Goal: Information Seeking & Learning: Find specific page/section

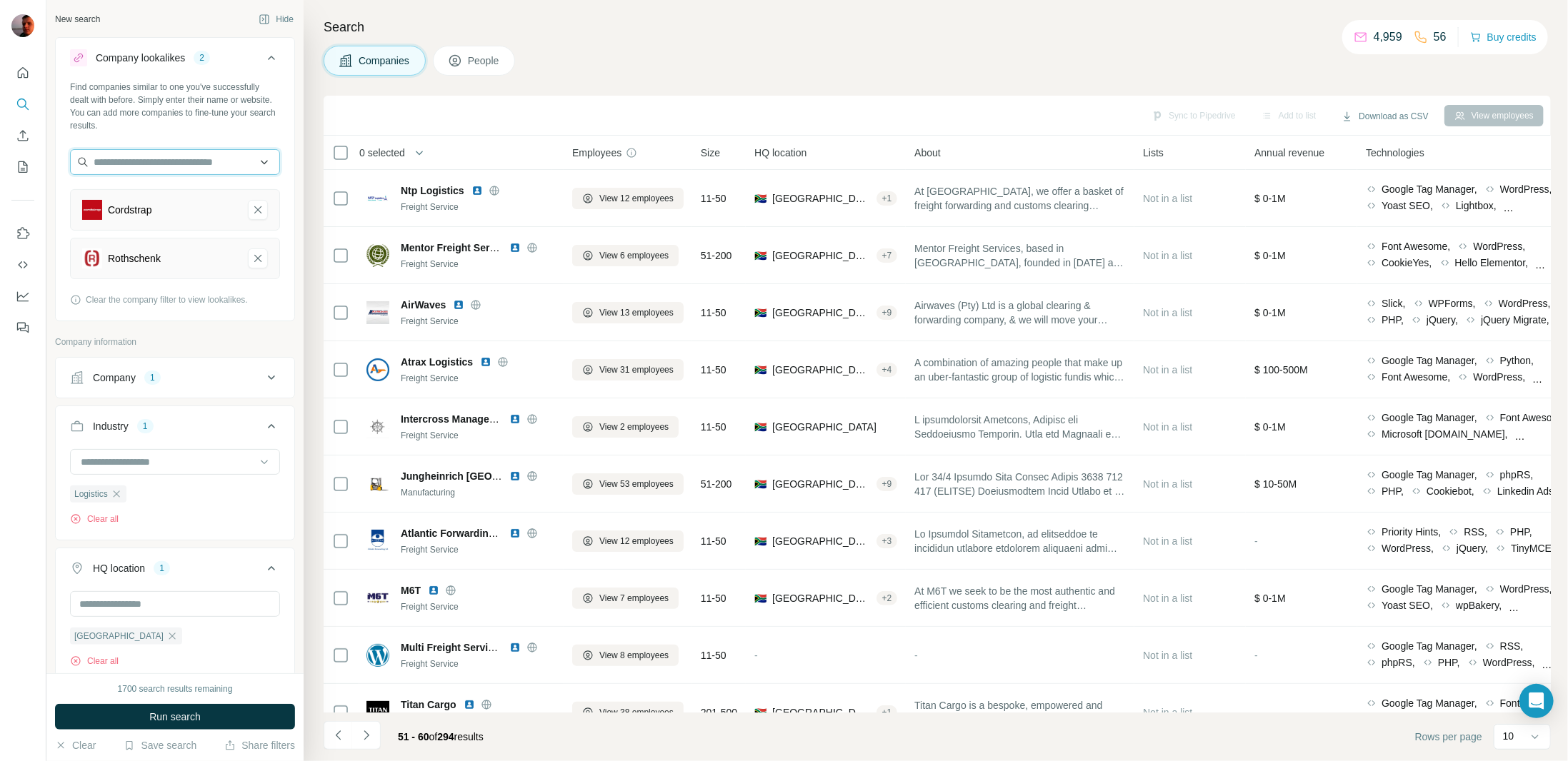
click at [194, 163] on input "text" at bounding box center [175, 162] width 210 height 26
click at [202, 113] on div "Find companies similar to one you've successfully dealt with before. Simply ent…" at bounding box center [175, 107] width 210 height 52
click at [20, 108] on icon "Search" at bounding box center [23, 104] width 14 height 14
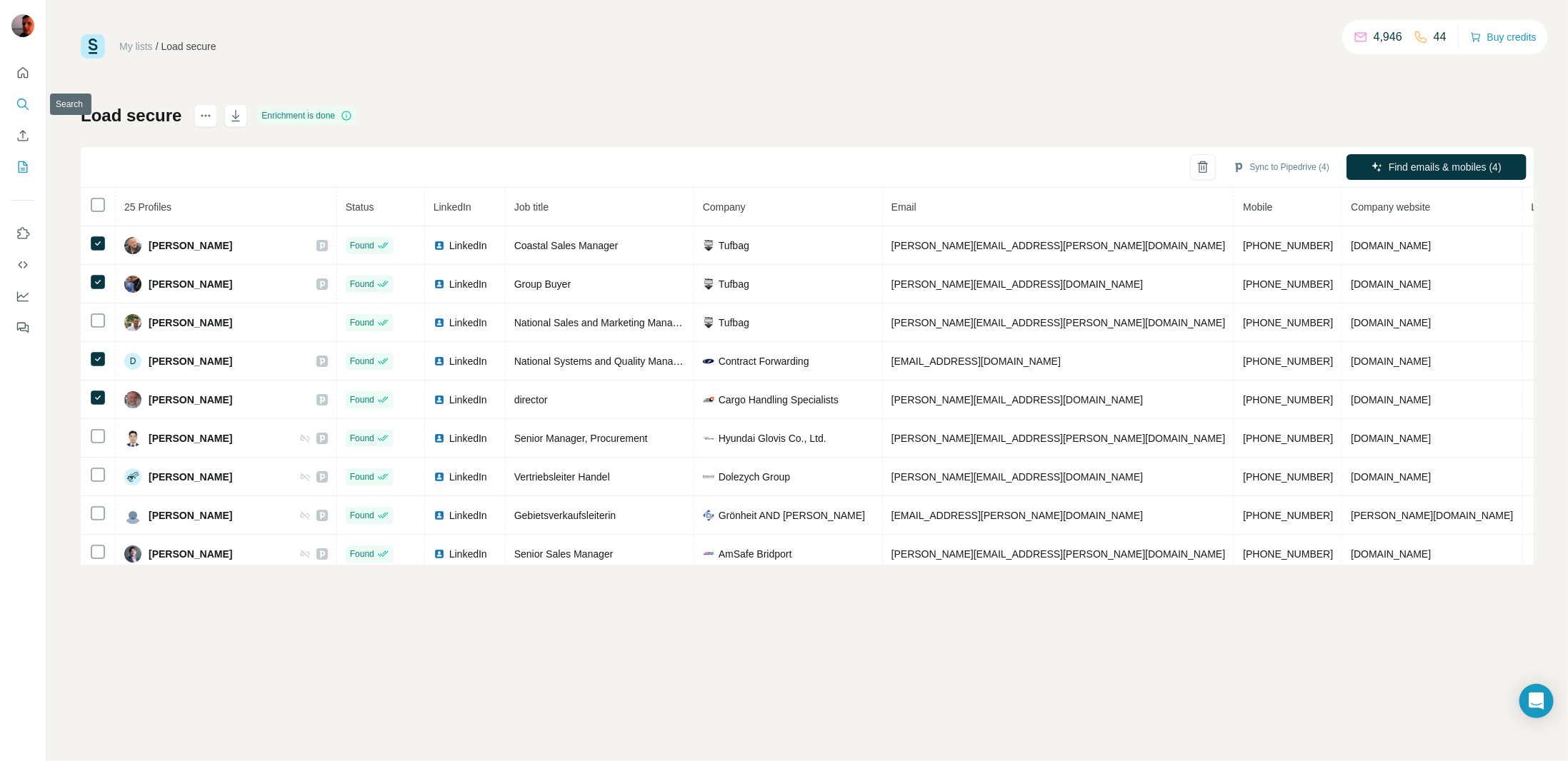
click at [18, 103] on icon "Search" at bounding box center [22, 103] width 9 height 9
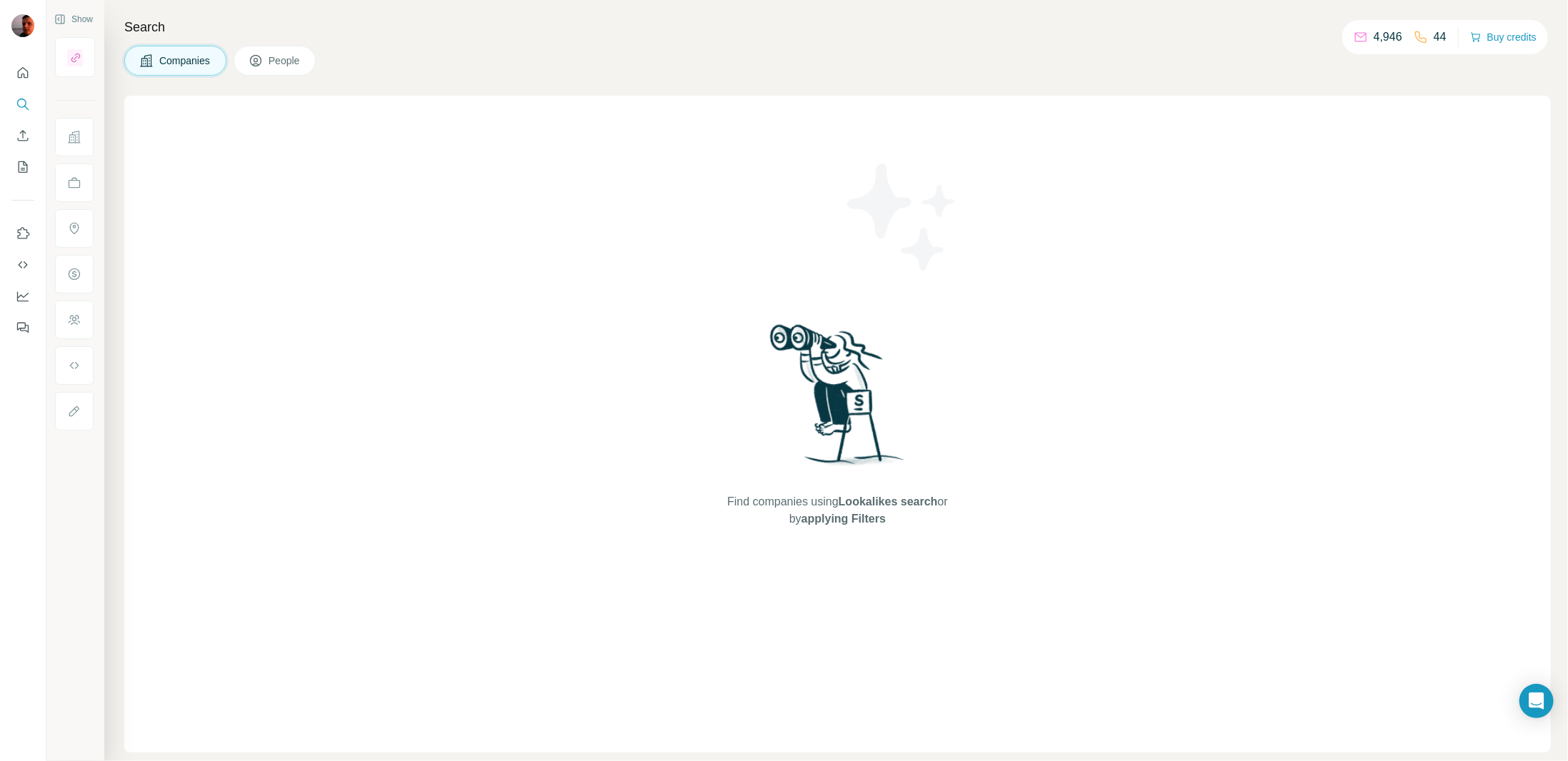
drag, startPoint x: 189, startPoint y: 62, endPoint x: 192, endPoint y: 79, distance: 17.3
click at [190, 62] on span "Companies" at bounding box center [185, 60] width 53 height 14
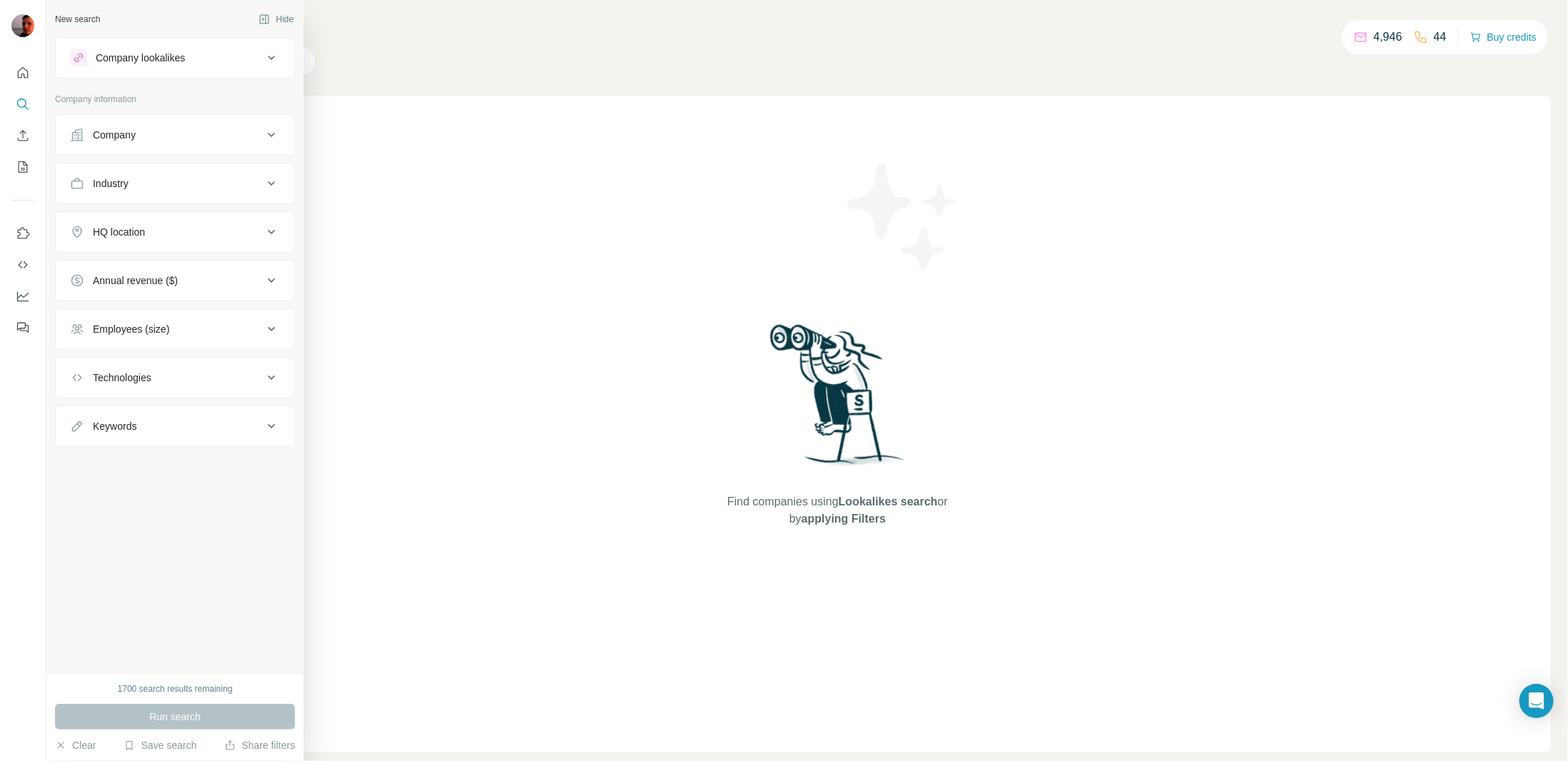
click at [153, 132] on div "Company" at bounding box center [166, 135] width 193 height 14
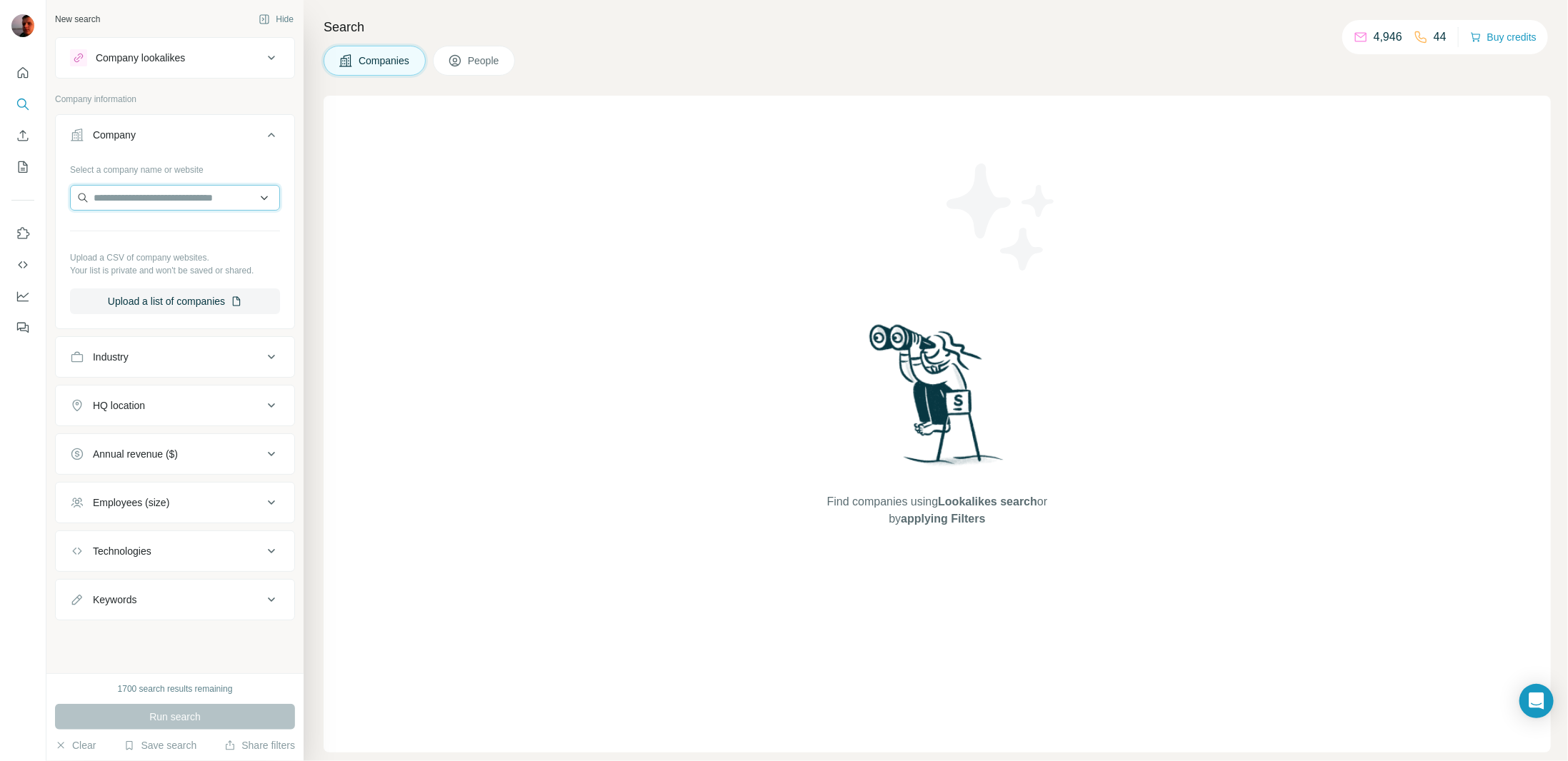
click at [118, 196] on input "text" at bounding box center [175, 198] width 210 height 26
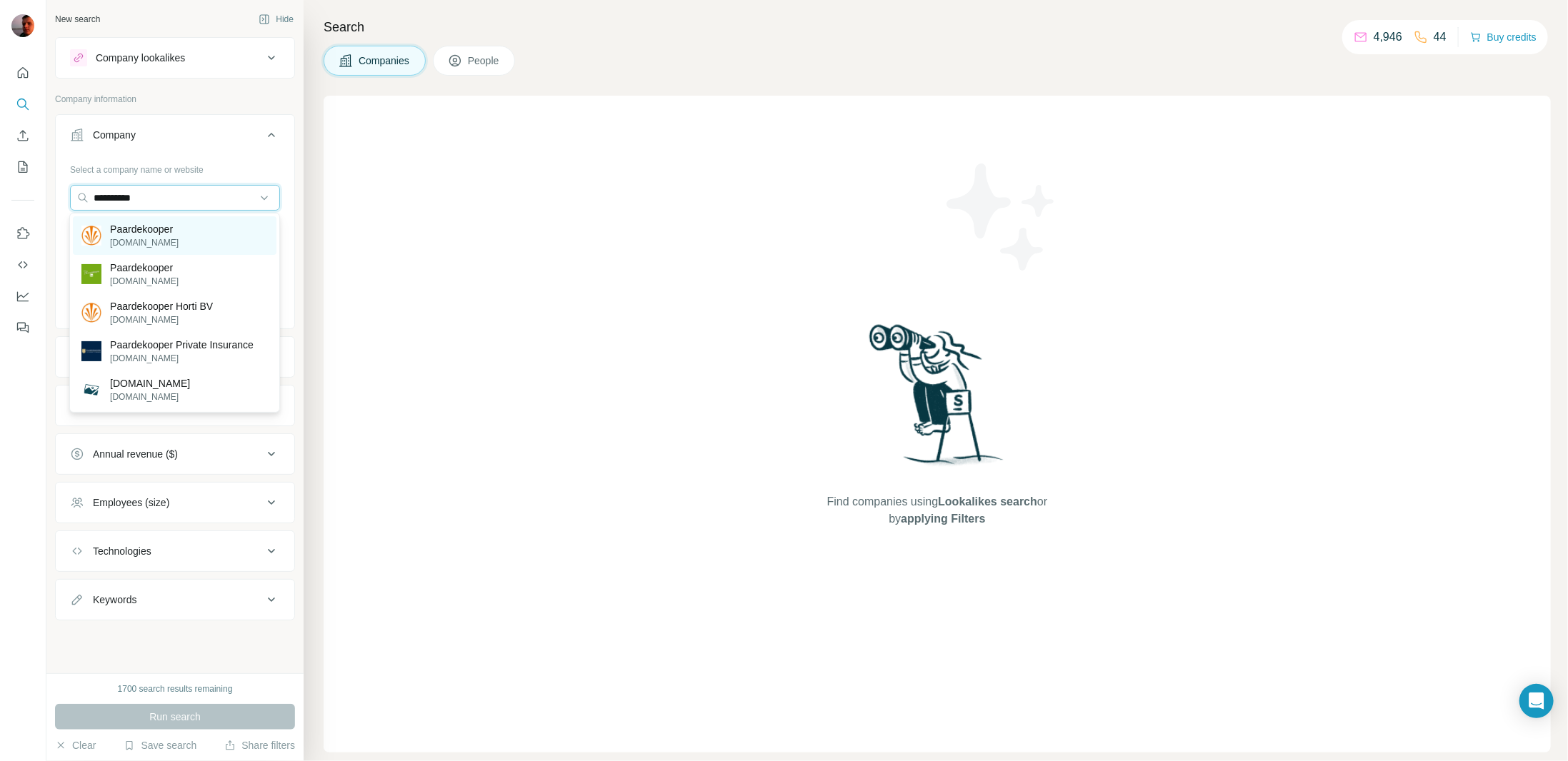
type input "**********"
click at [160, 226] on p "Paardekooper" at bounding box center [145, 229] width 69 height 14
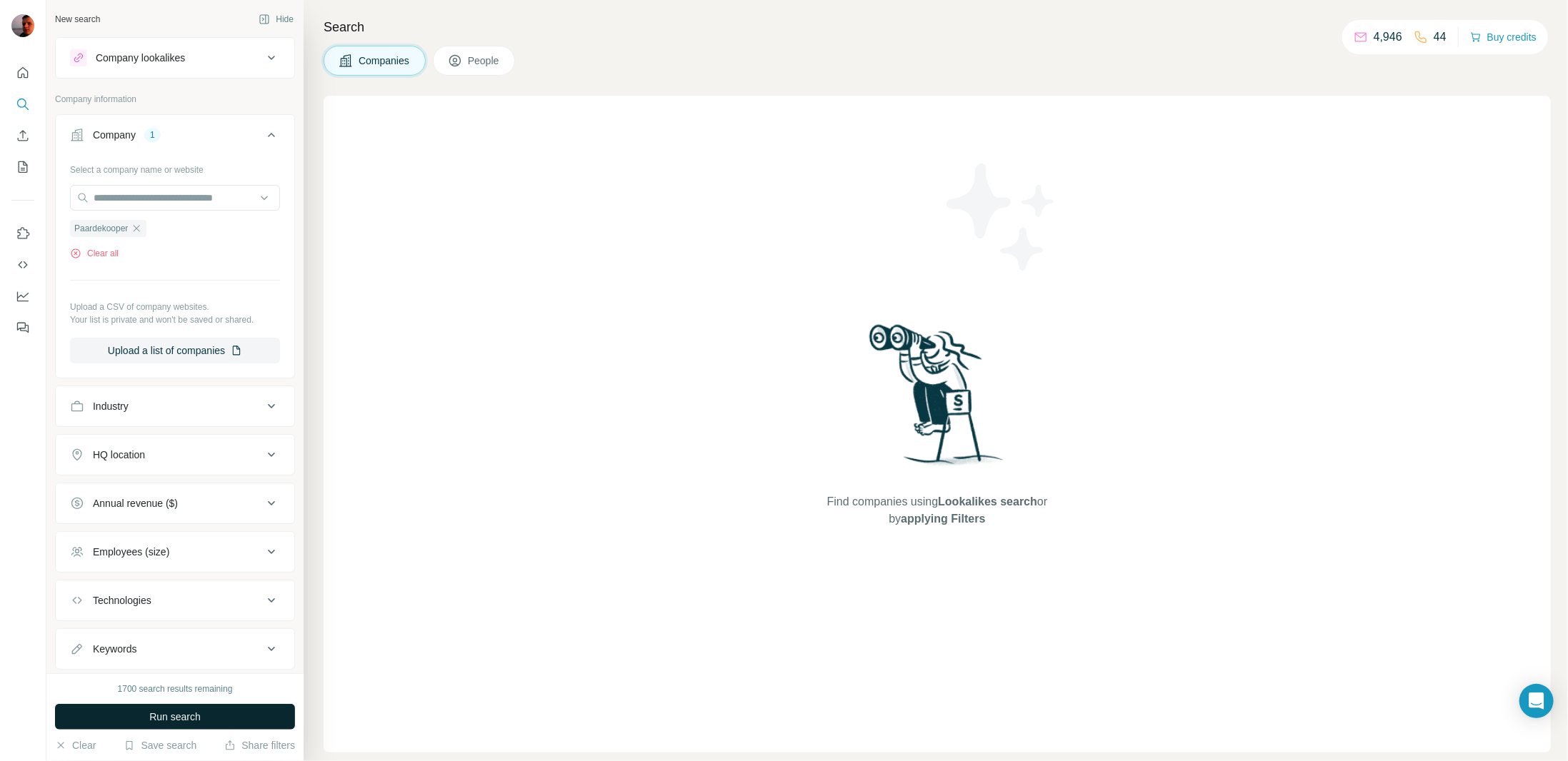
click at [183, 710] on span "Run search" at bounding box center [175, 717] width 52 height 14
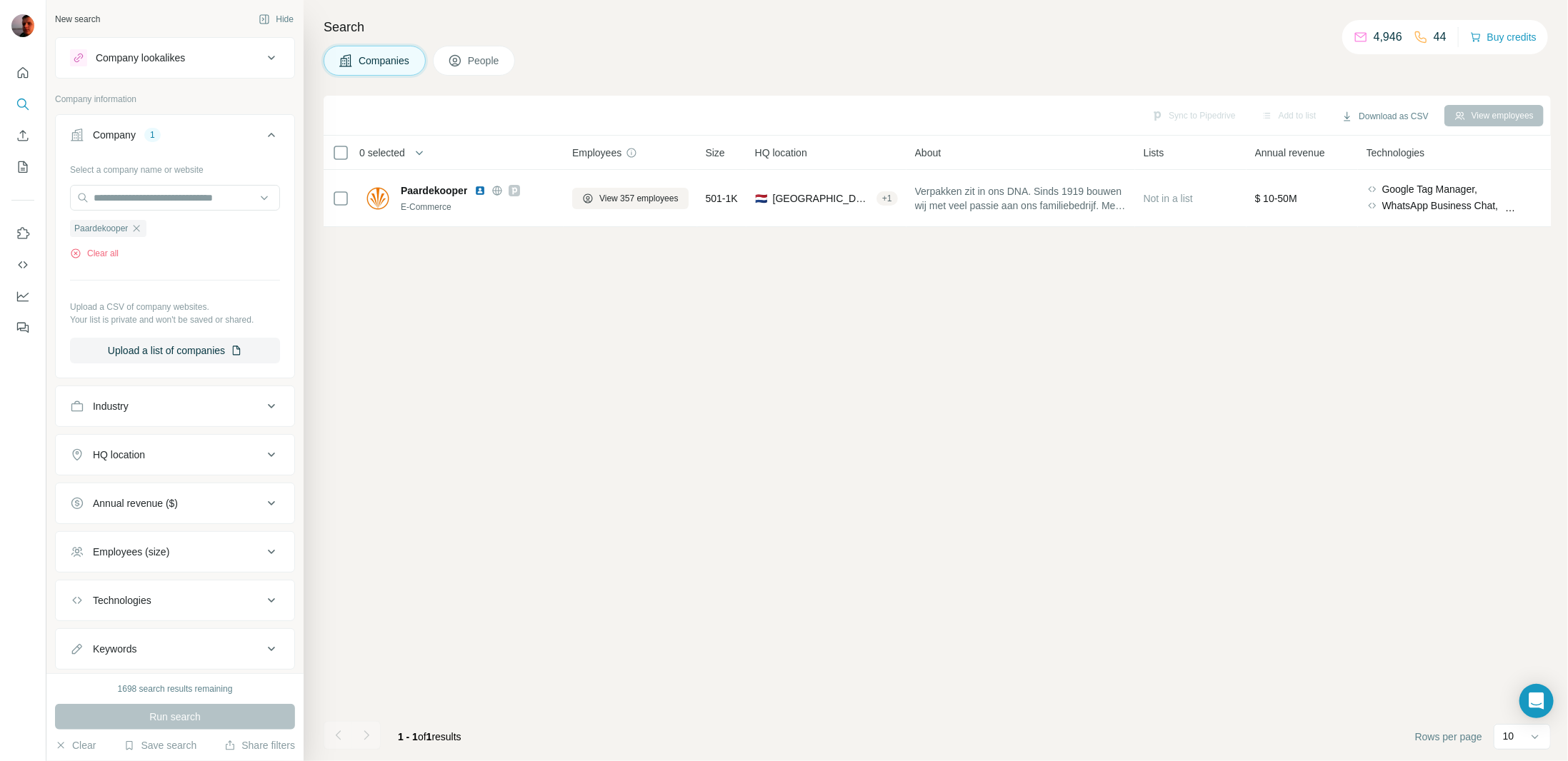
click at [475, 58] on span "People" at bounding box center [484, 60] width 33 height 14
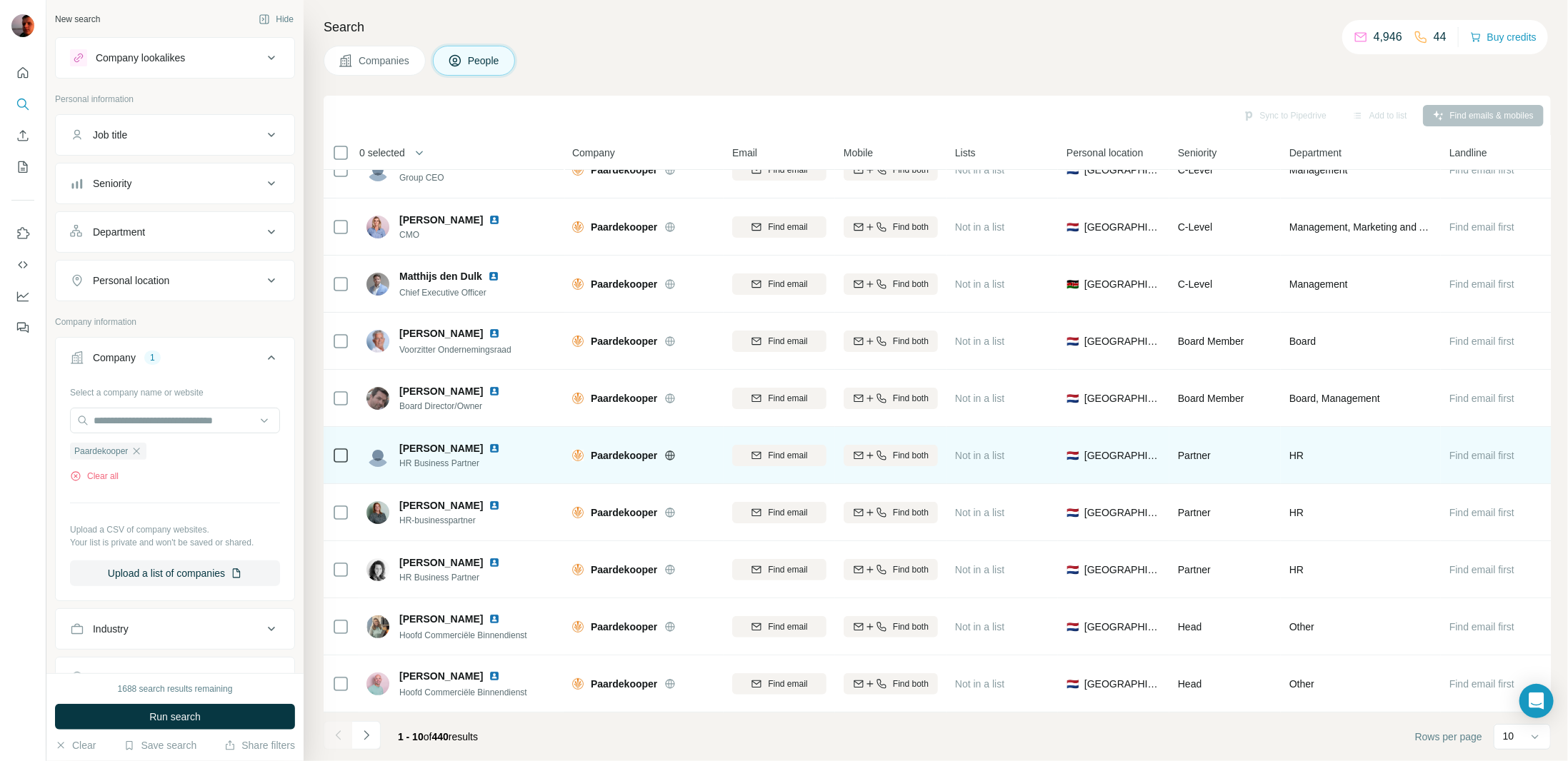
scroll to position [35, 0]
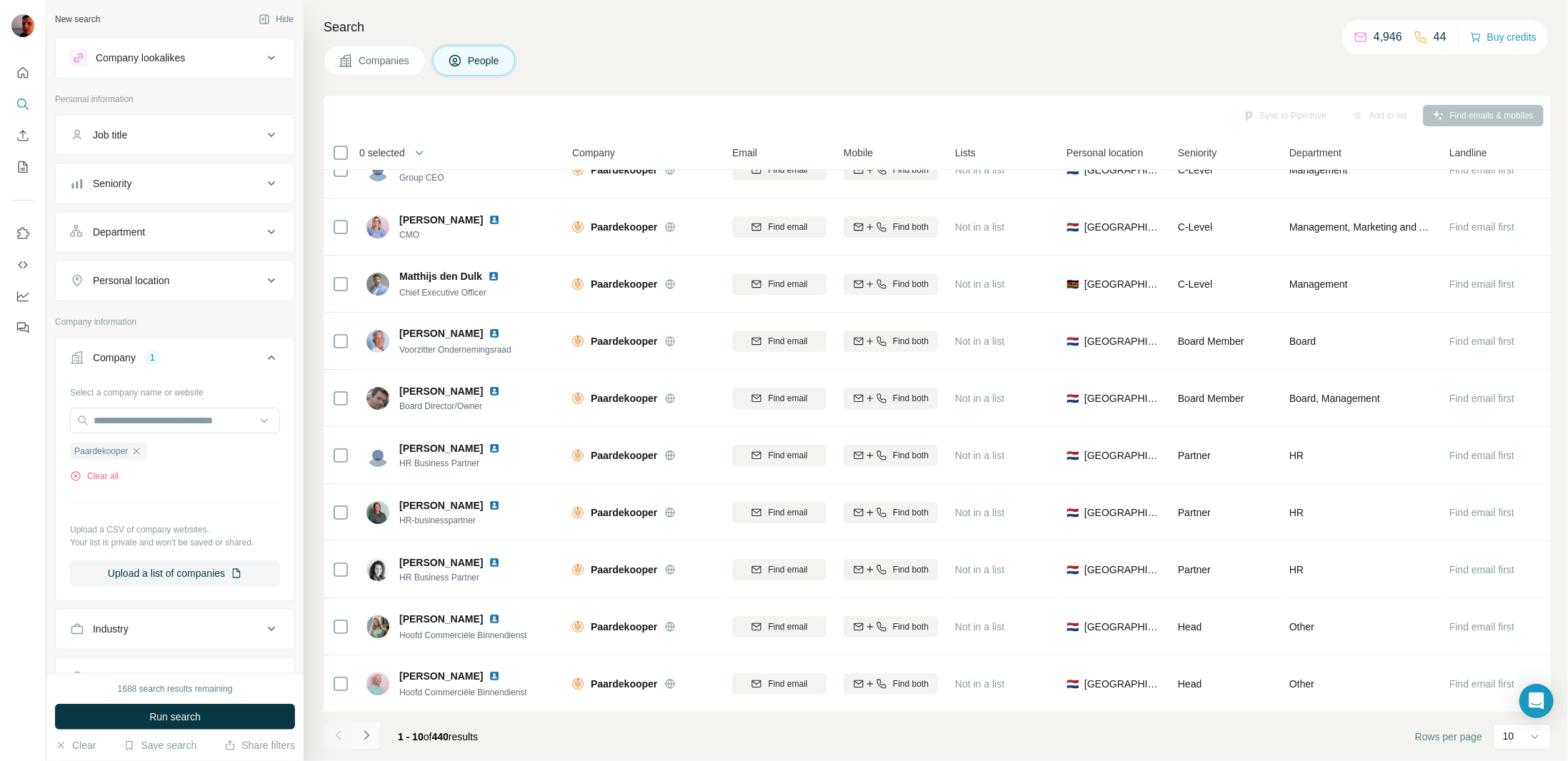
click at [378, 740] on button "Navigate to next page" at bounding box center [367, 736] width 29 height 29
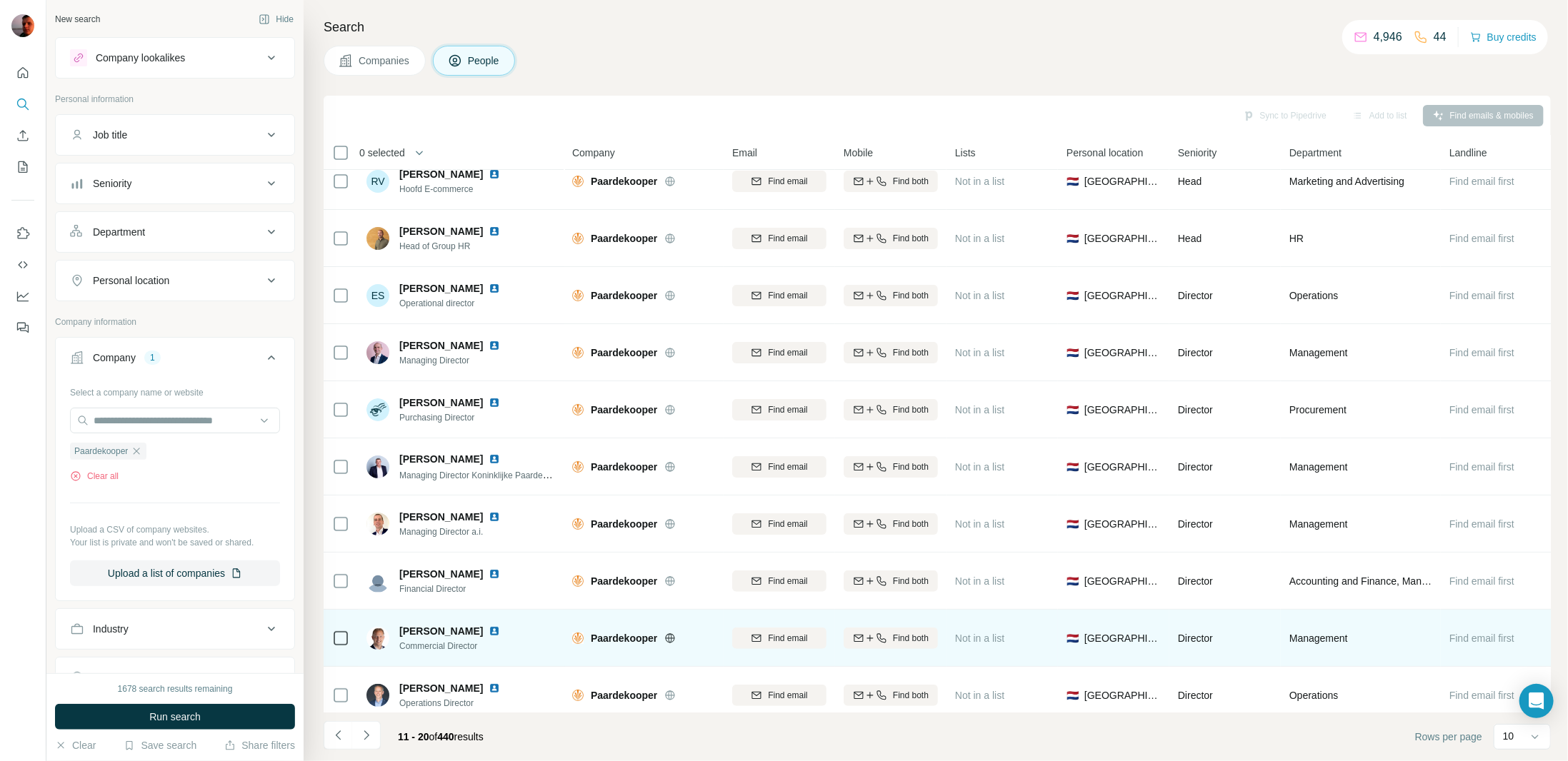
scroll to position [0, 0]
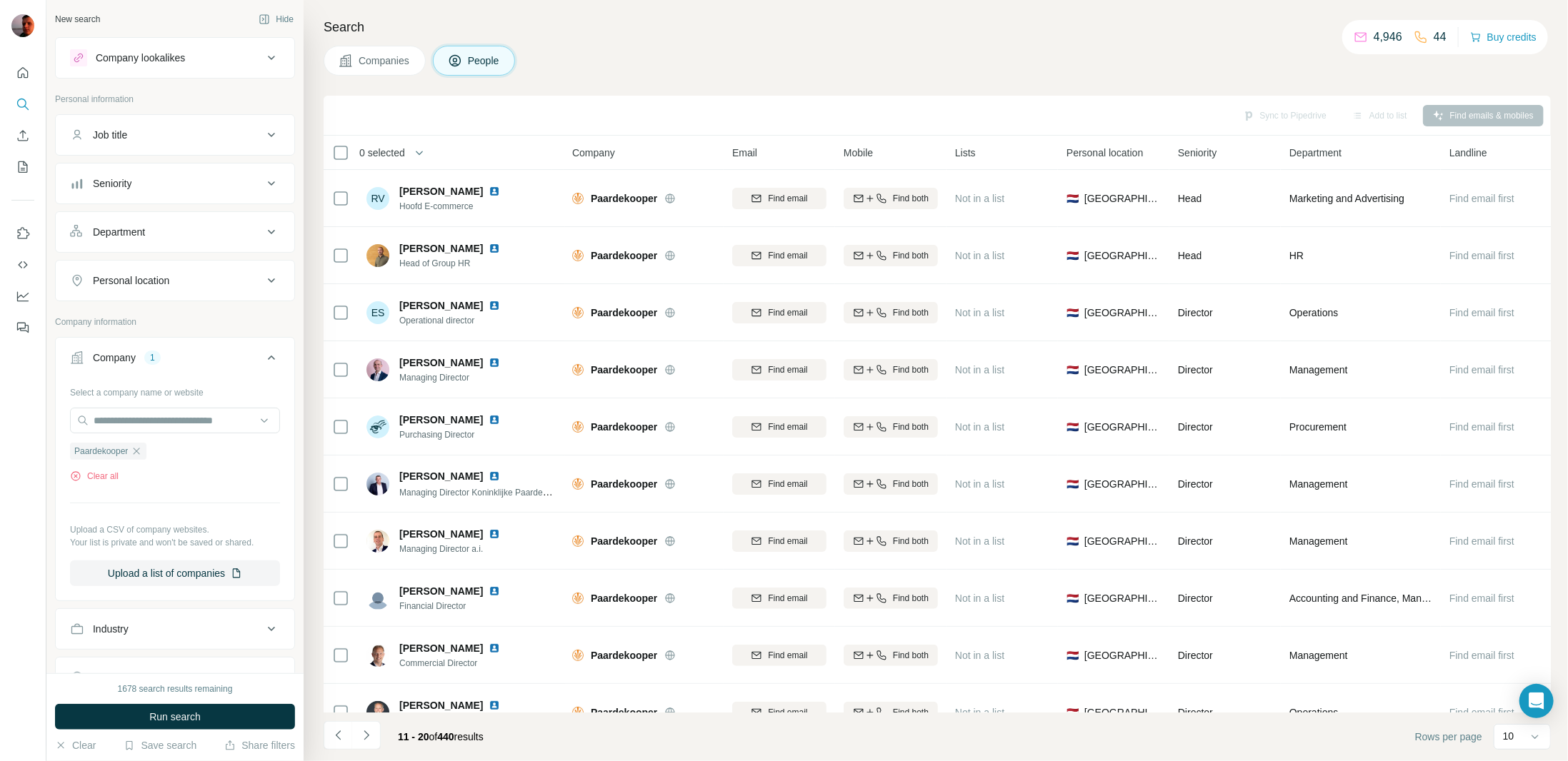
click at [375, 728] on button "Navigate to next page" at bounding box center [367, 736] width 29 height 29
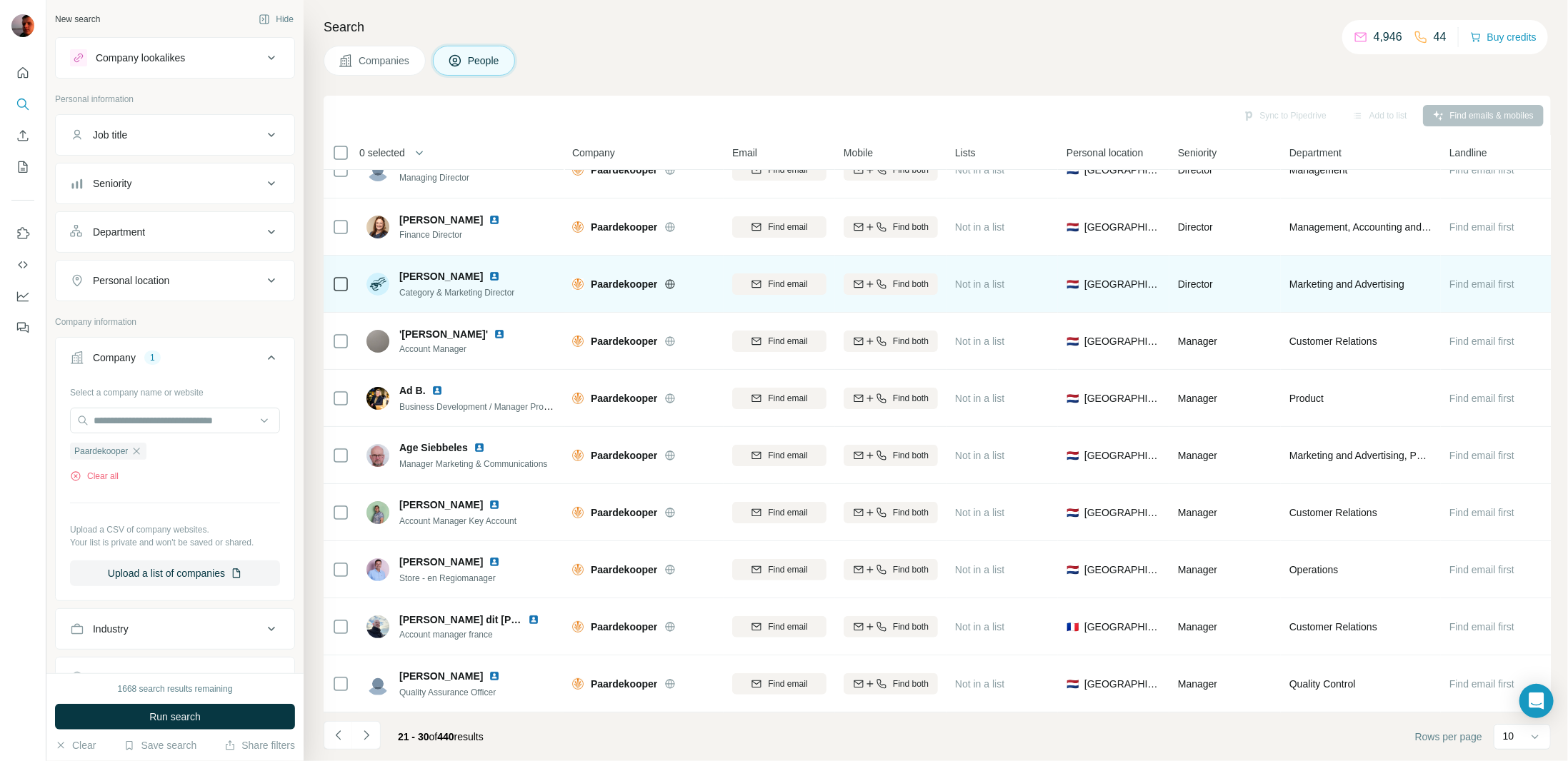
scroll to position [35, 0]
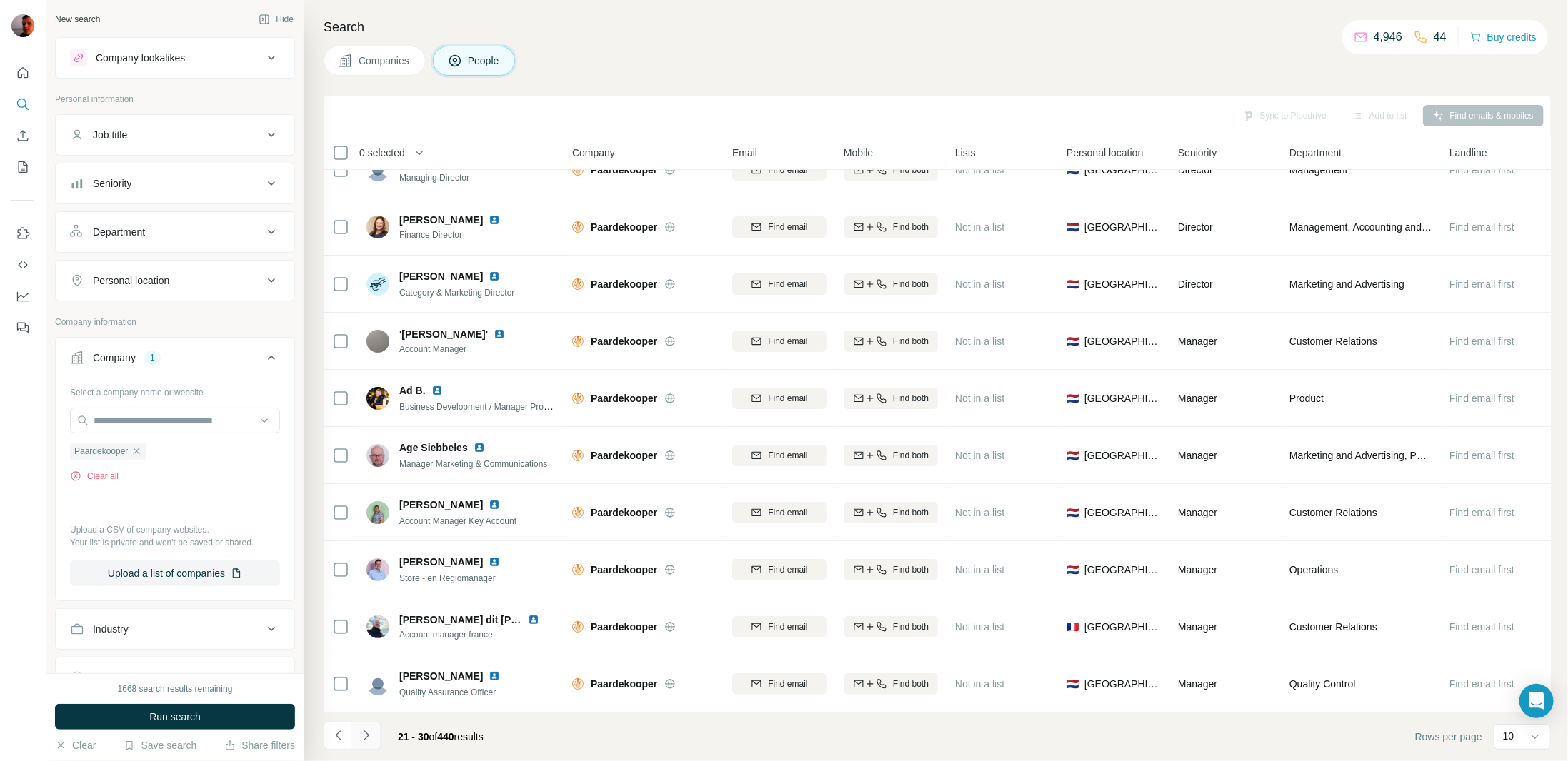
click at [378, 737] on button "Navigate to next page" at bounding box center [367, 736] width 29 height 29
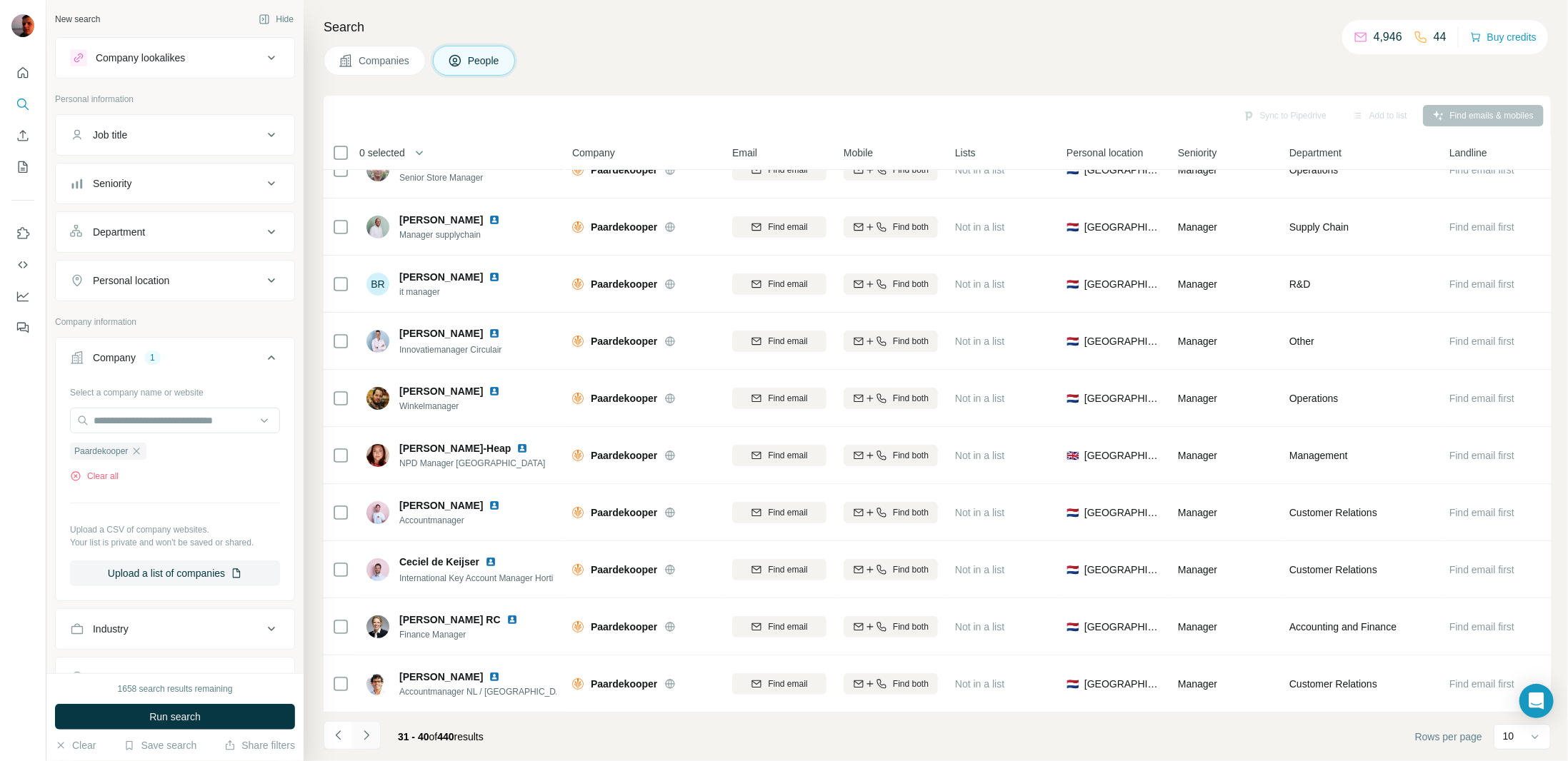
click at [369, 732] on icon "Navigate to next page" at bounding box center [366, 735] width 14 height 14
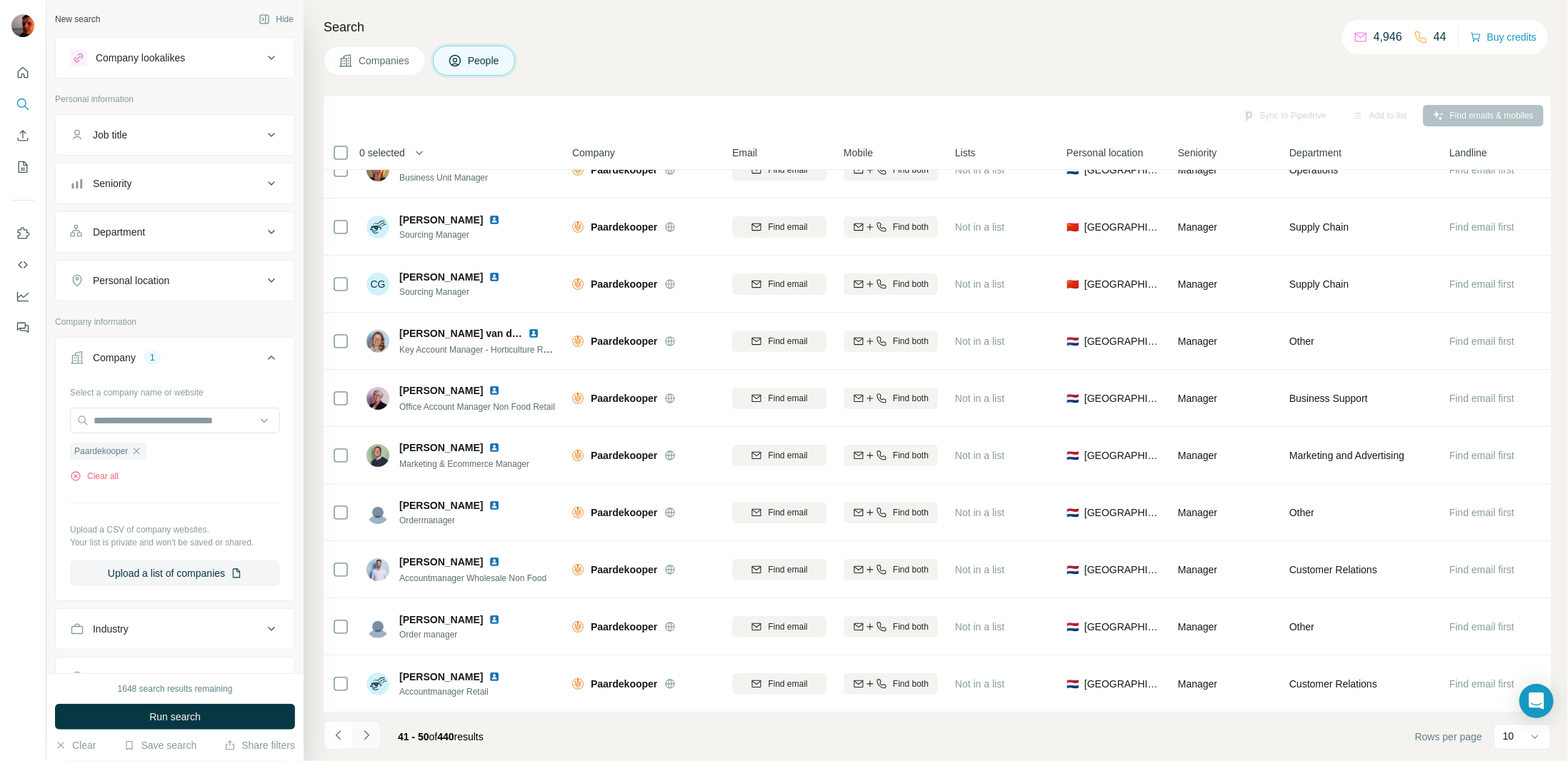
click at [370, 736] on icon "Navigate to next page" at bounding box center [366, 735] width 14 height 14
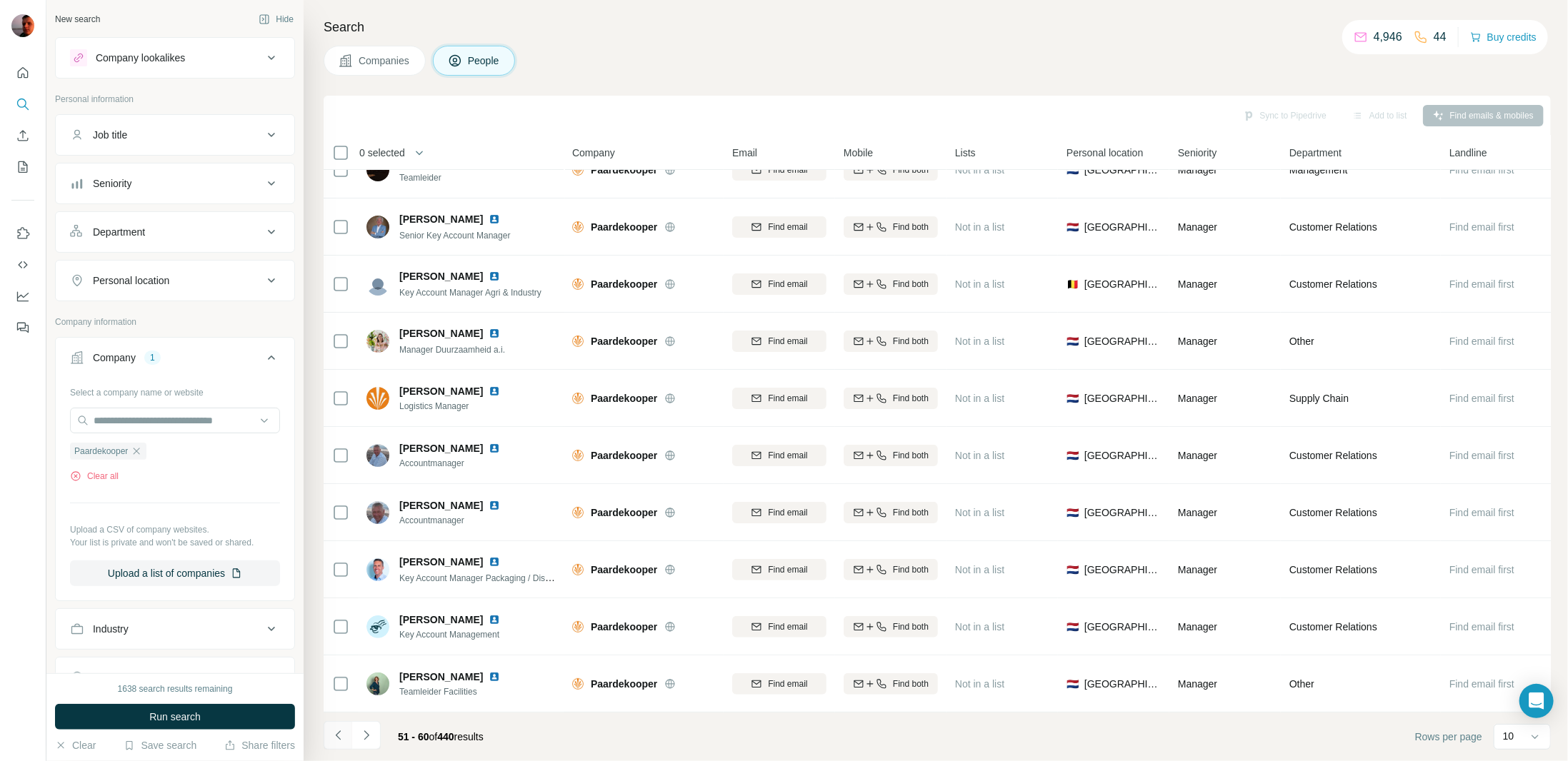
click at [340, 734] on icon "Navigate to previous page" at bounding box center [338, 735] width 14 height 14
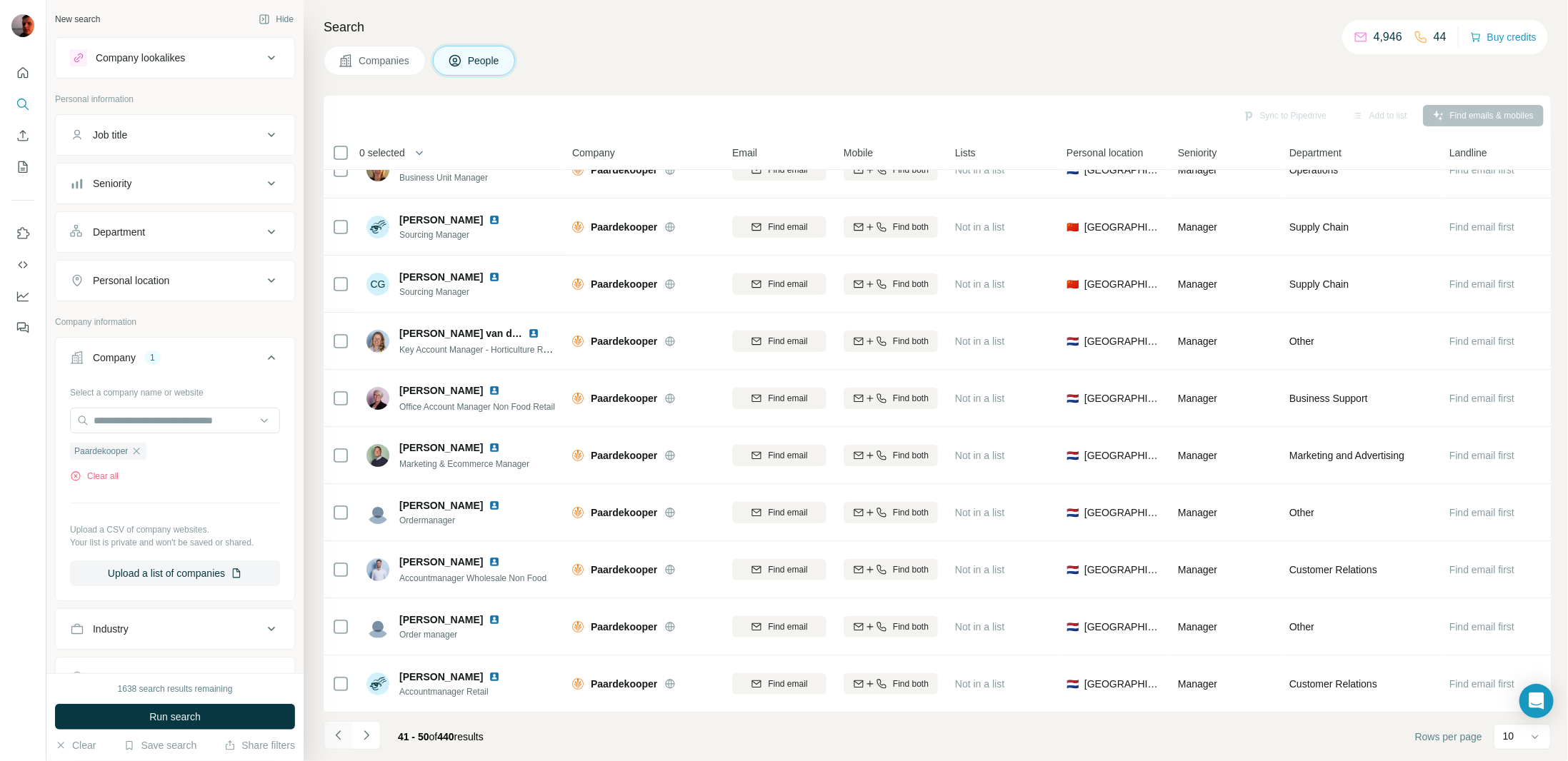
click at [340, 734] on icon "Navigate to previous page" at bounding box center [338, 735] width 14 height 14
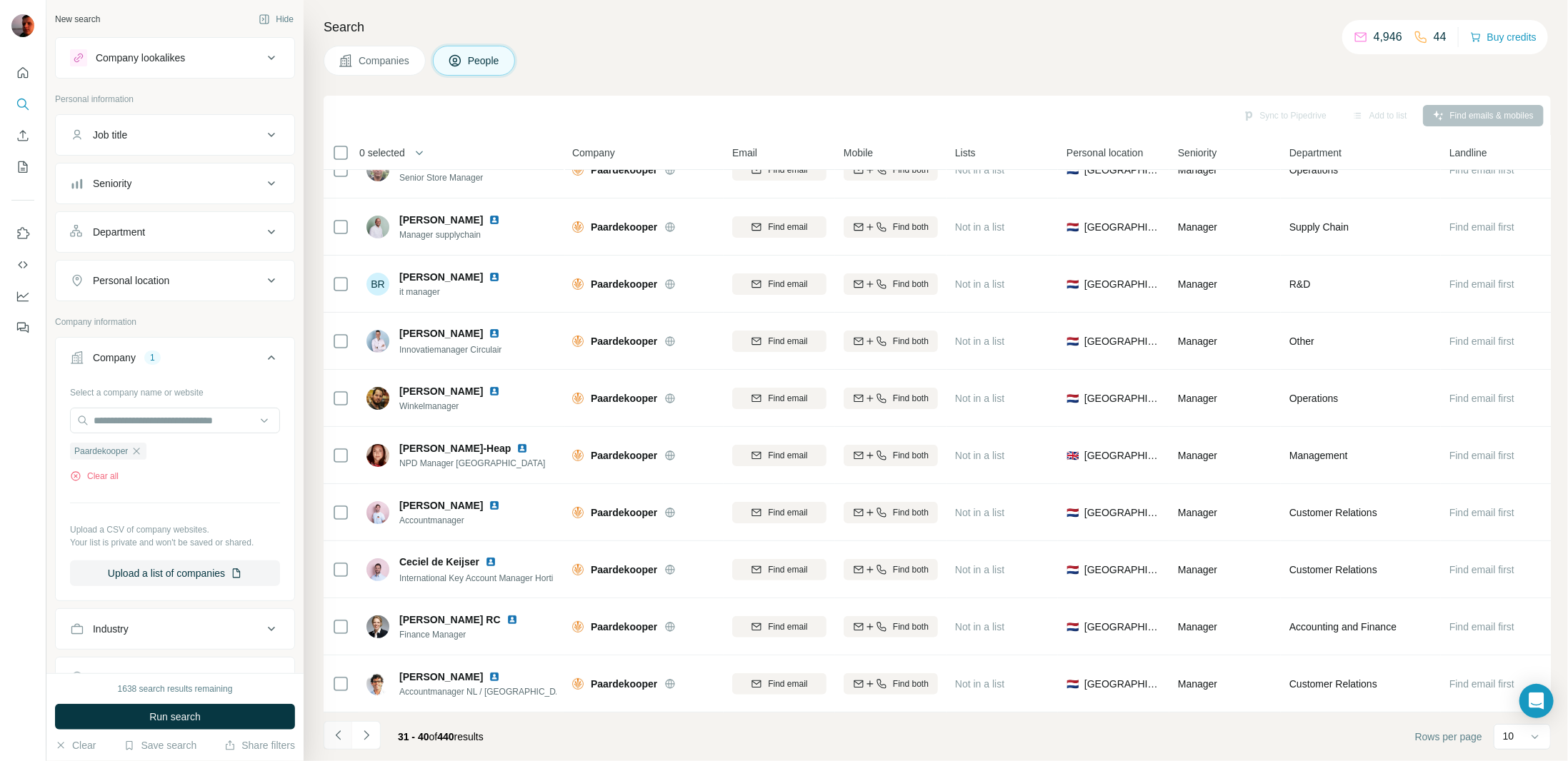
click at [340, 734] on icon "Navigate to previous page" at bounding box center [338, 735] width 14 height 14
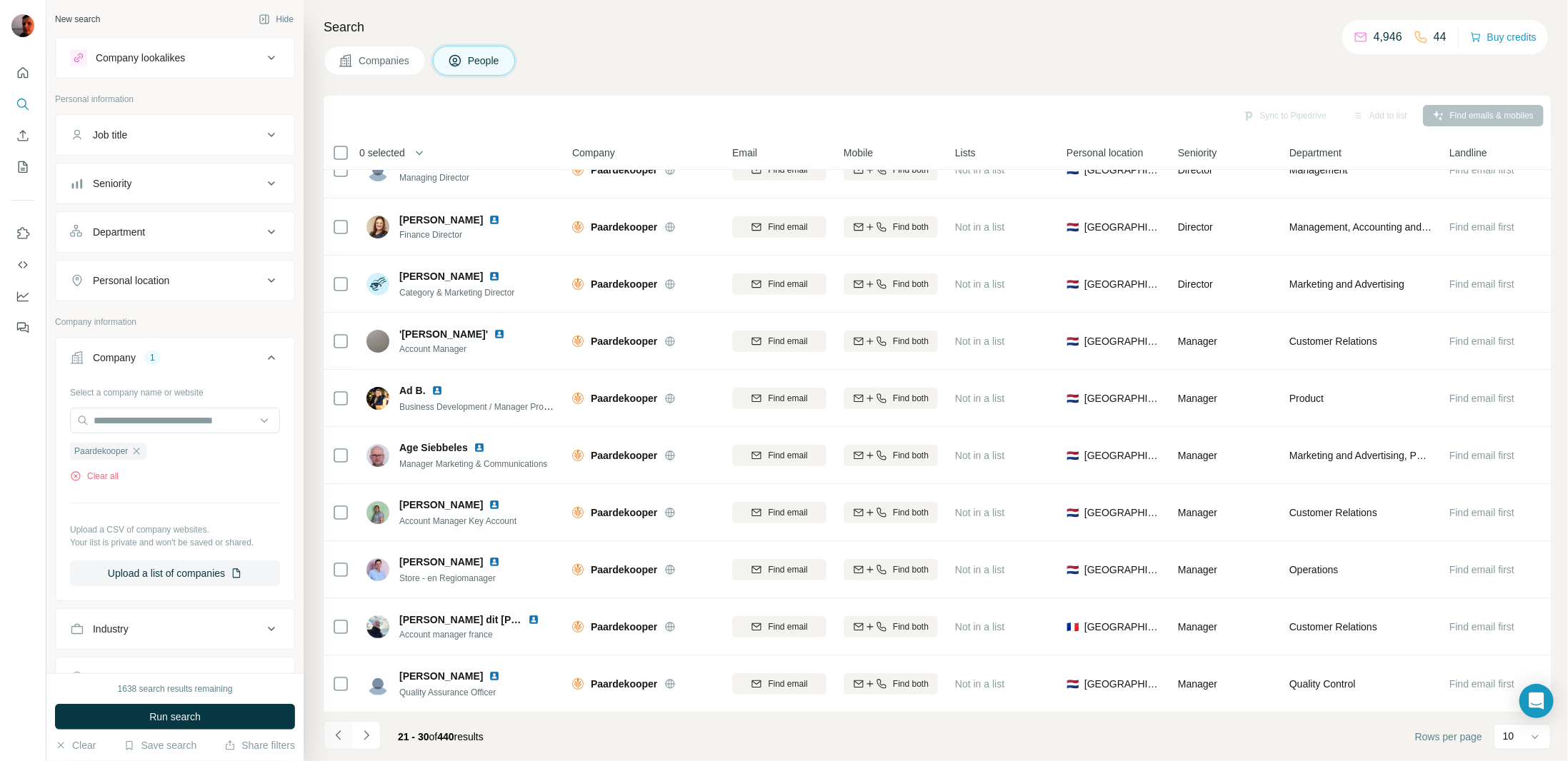
click at [340, 734] on icon "Navigate to previous page" at bounding box center [338, 735] width 14 height 14
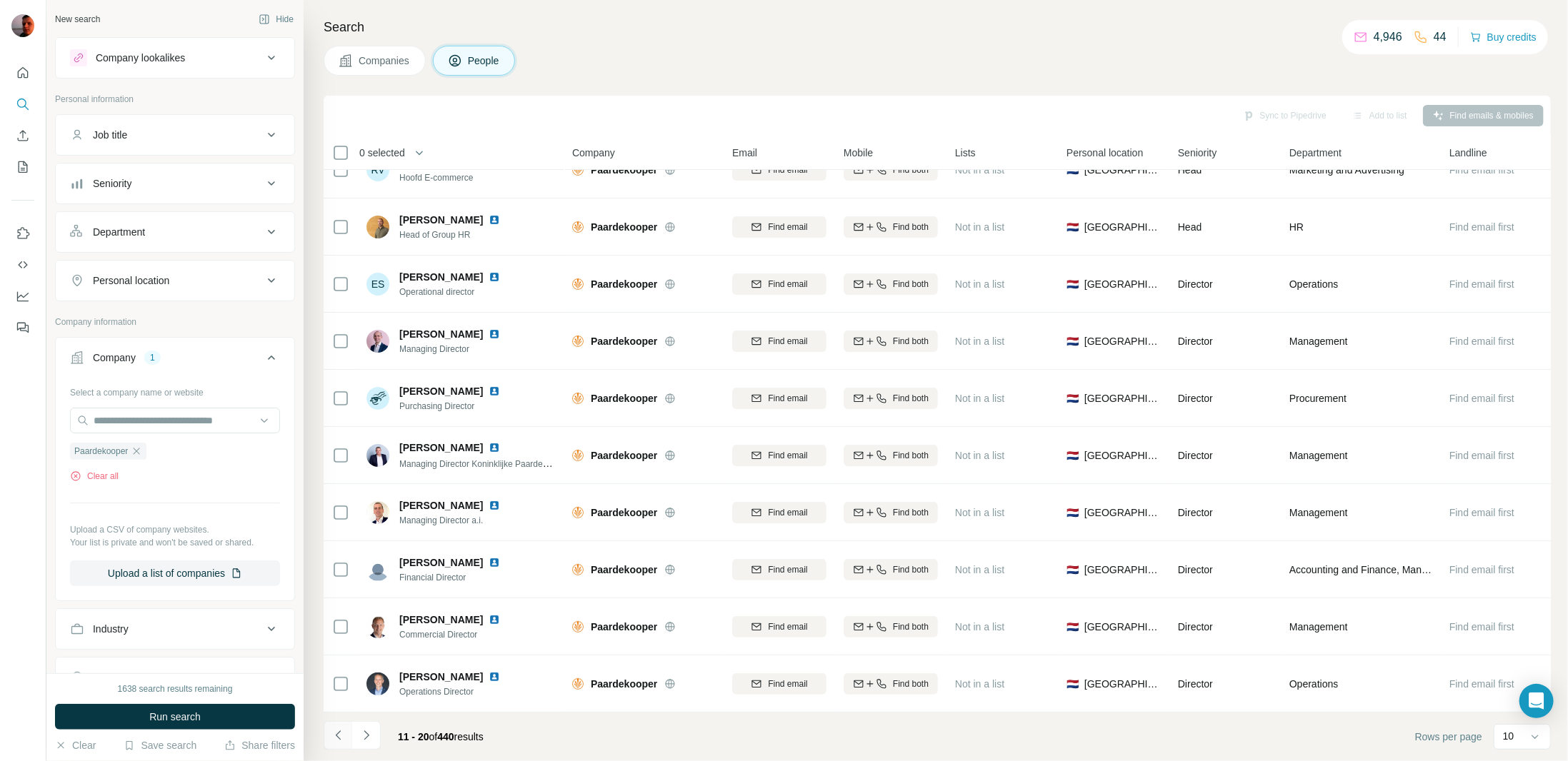
click at [340, 734] on icon "Navigate to previous page" at bounding box center [338, 735] width 14 height 14
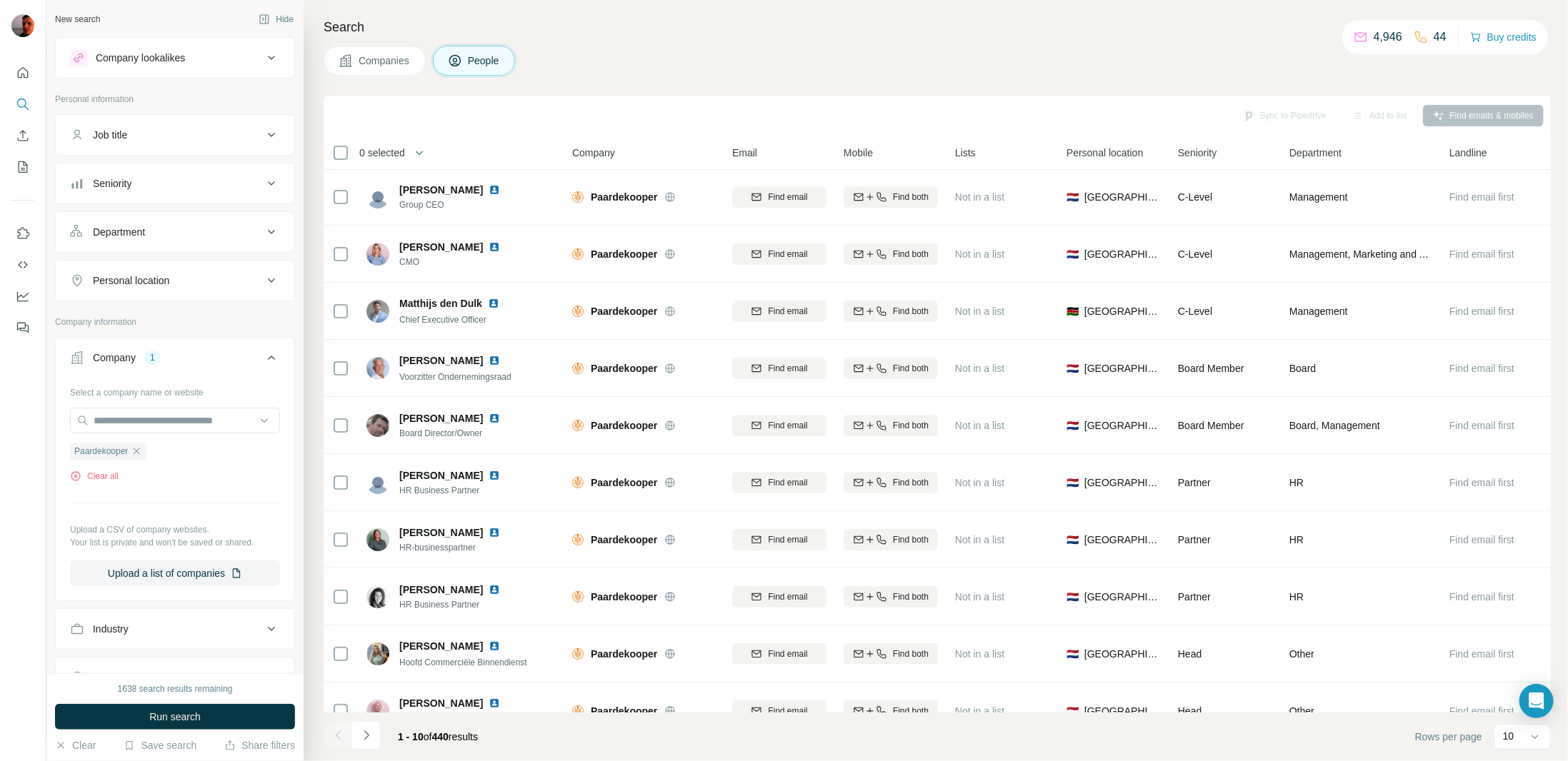
scroll to position [0, 0]
click at [263, 226] on icon at bounding box center [271, 232] width 18 height 18
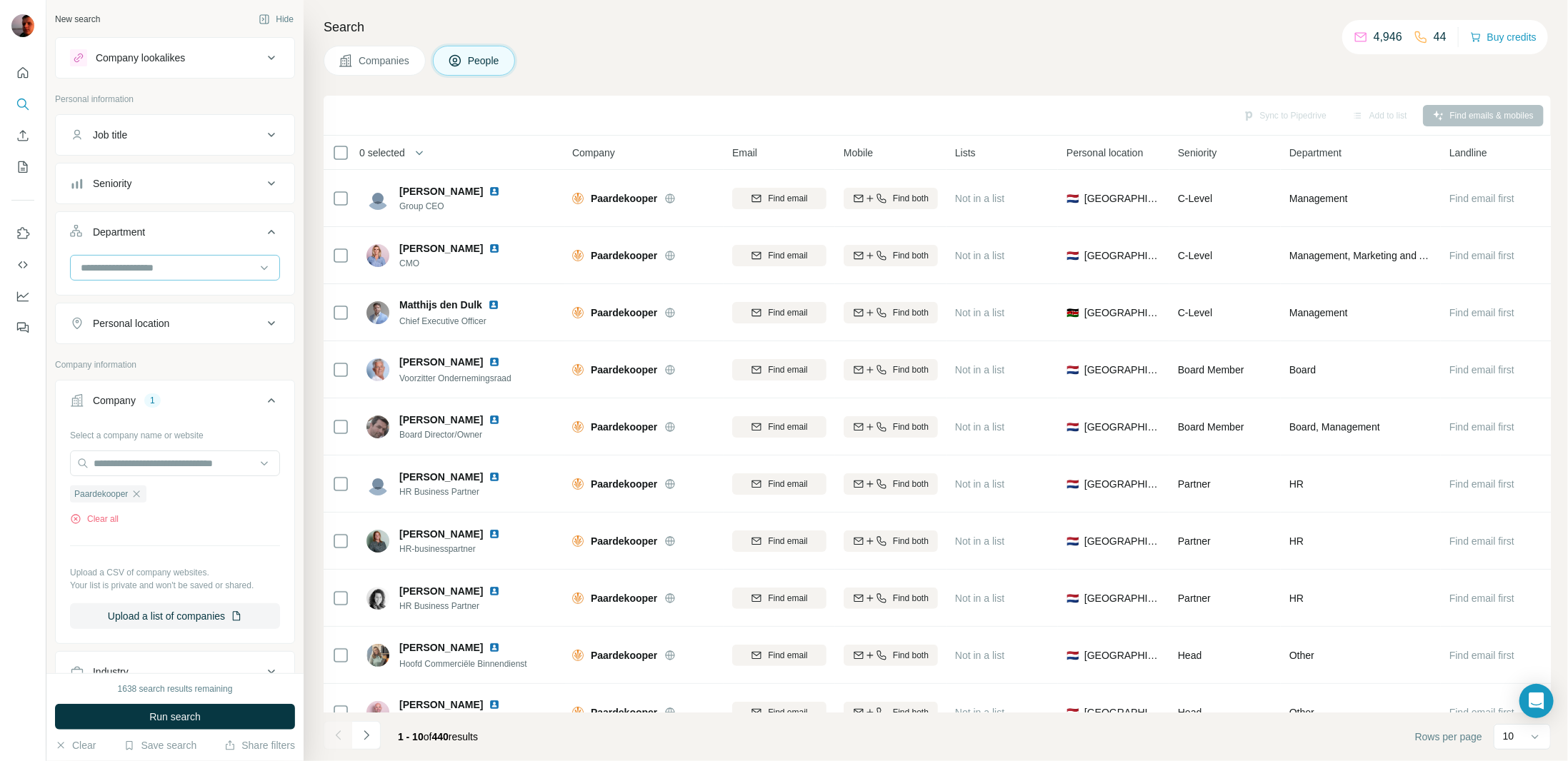
click at [169, 264] on input at bounding box center [167, 268] width 177 height 16
type input "***"
click at [154, 298] on div "Procurement" at bounding box center [169, 298] width 176 height 14
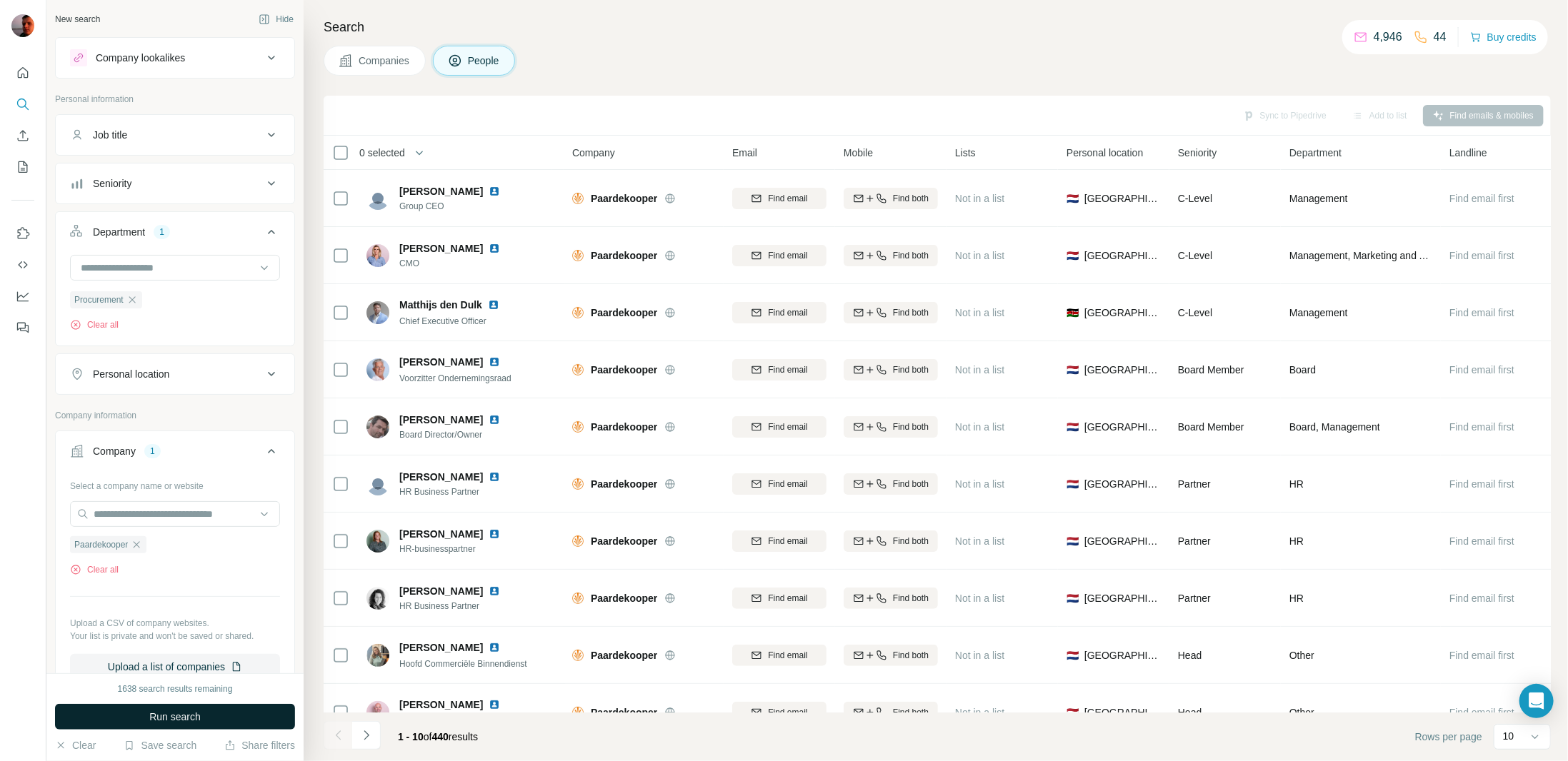
click at [170, 721] on span "Run search" at bounding box center [175, 717] width 52 height 14
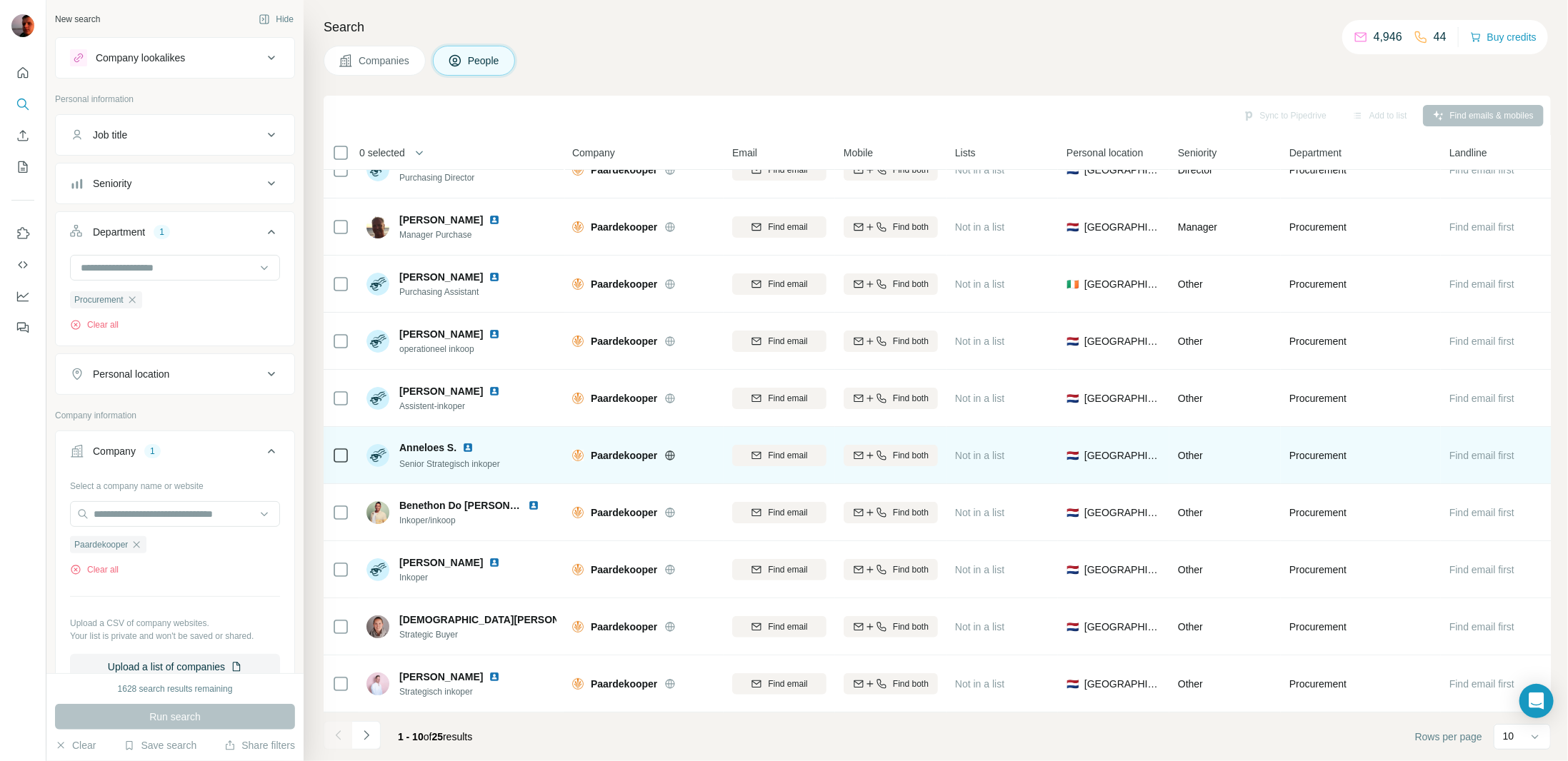
scroll to position [35, 0]
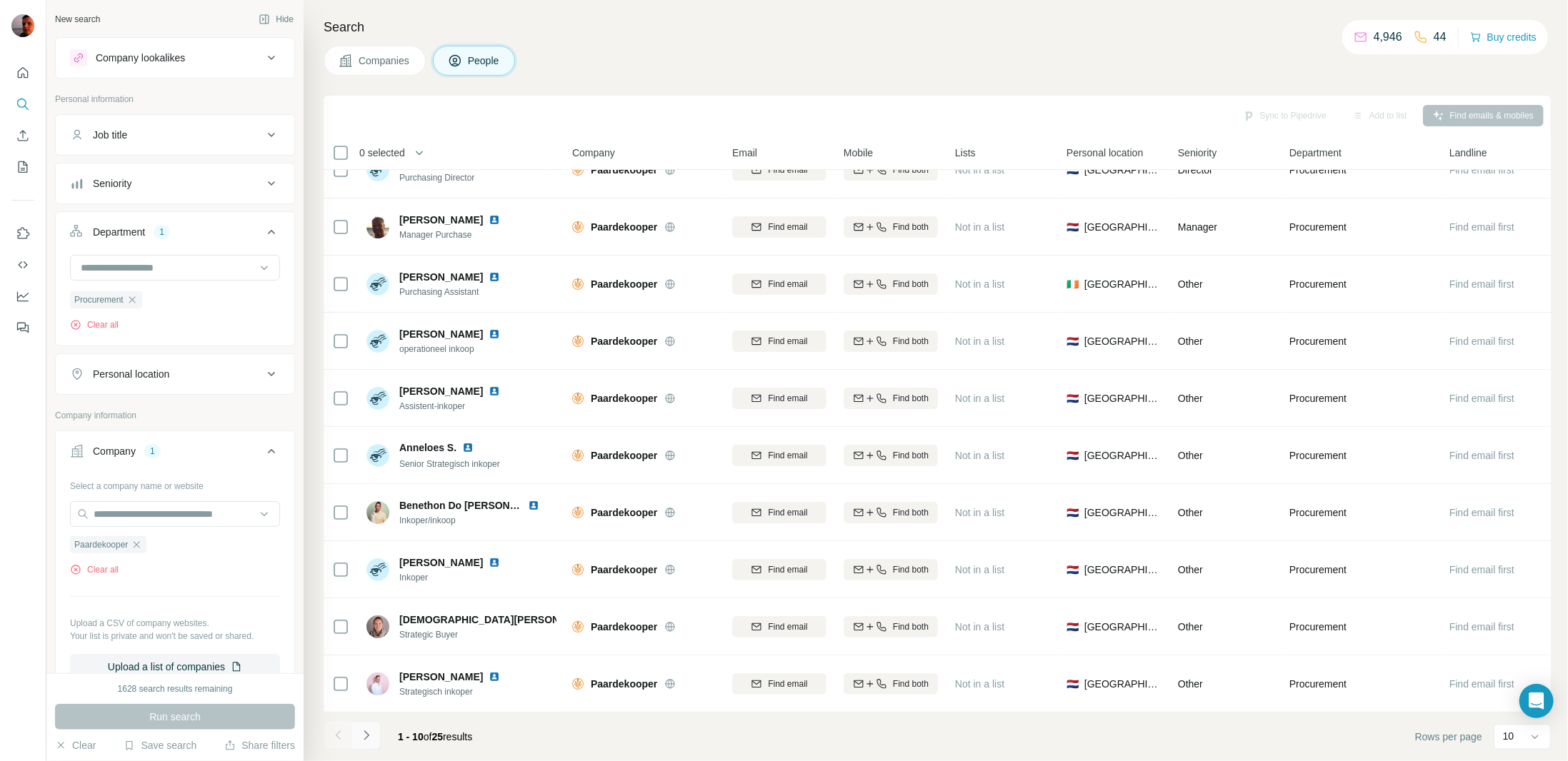
click at [372, 733] on icon "Navigate to next page" at bounding box center [366, 735] width 14 height 14
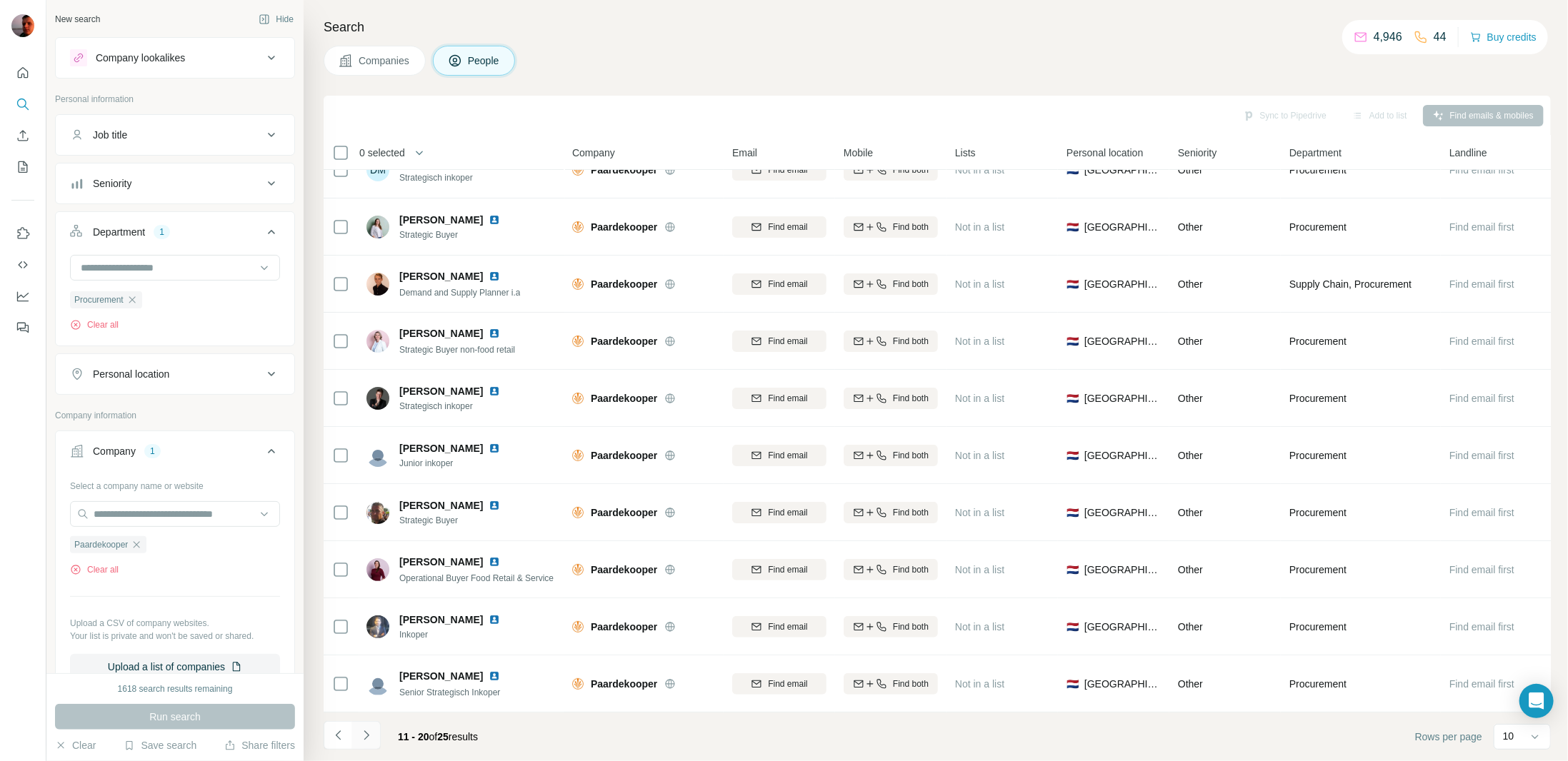
click at [368, 731] on icon "Navigate to next page" at bounding box center [366, 735] width 14 height 14
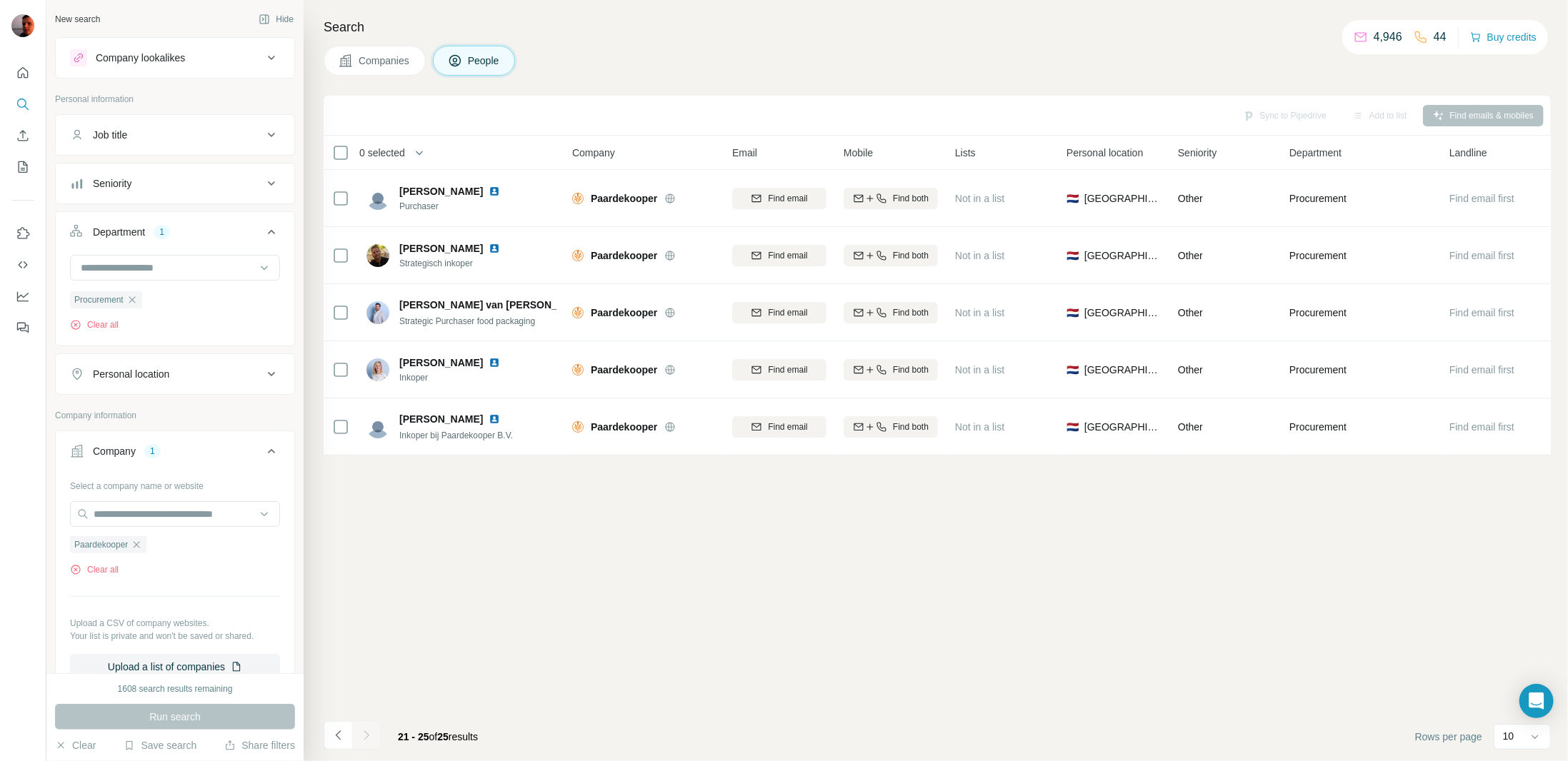
scroll to position [0, 0]
click at [333, 740] on icon "Navigate to previous page" at bounding box center [338, 735] width 14 height 14
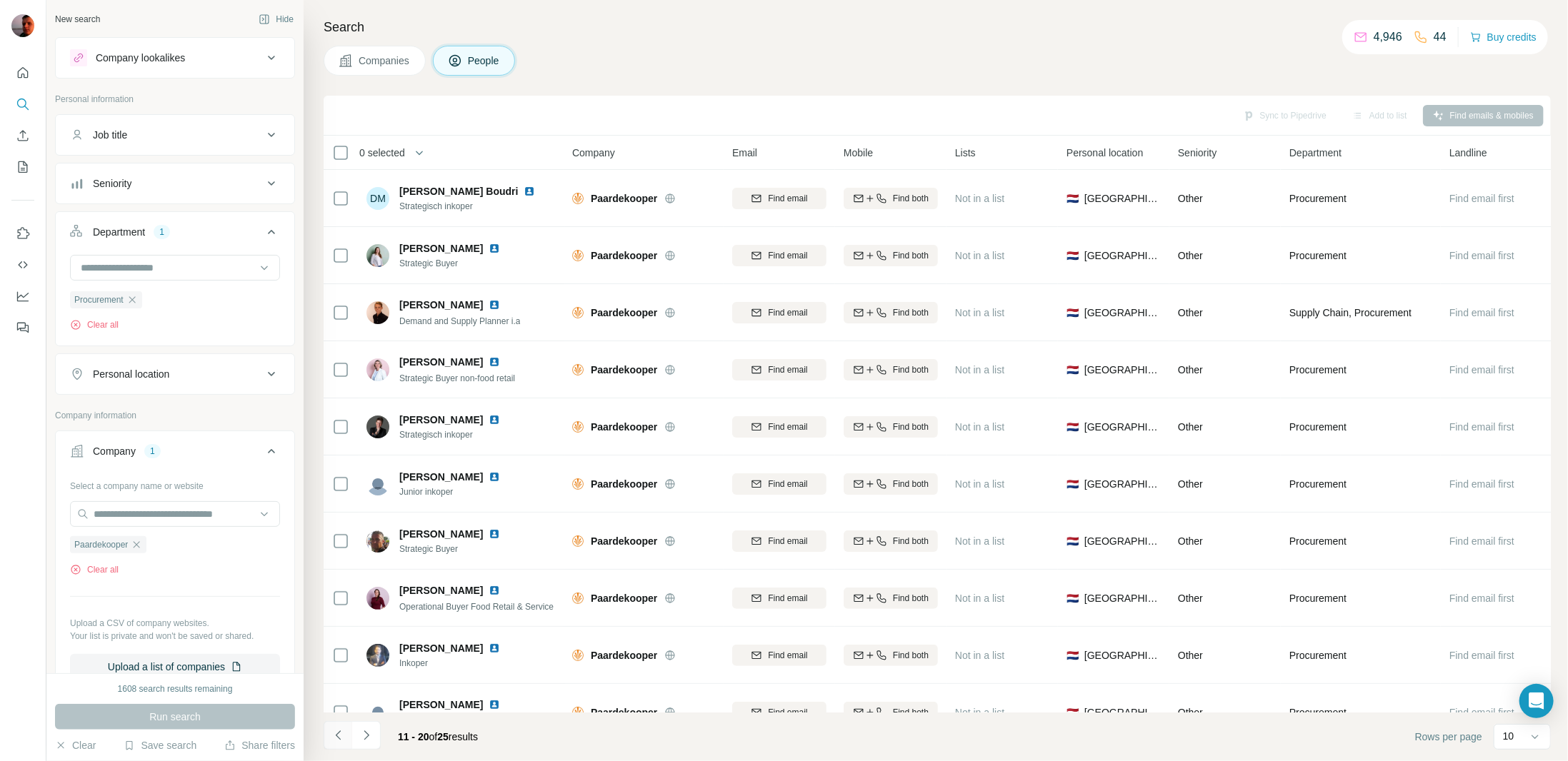
click at [333, 740] on icon "Navigate to previous page" at bounding box center [338, 735] width 14 height 14
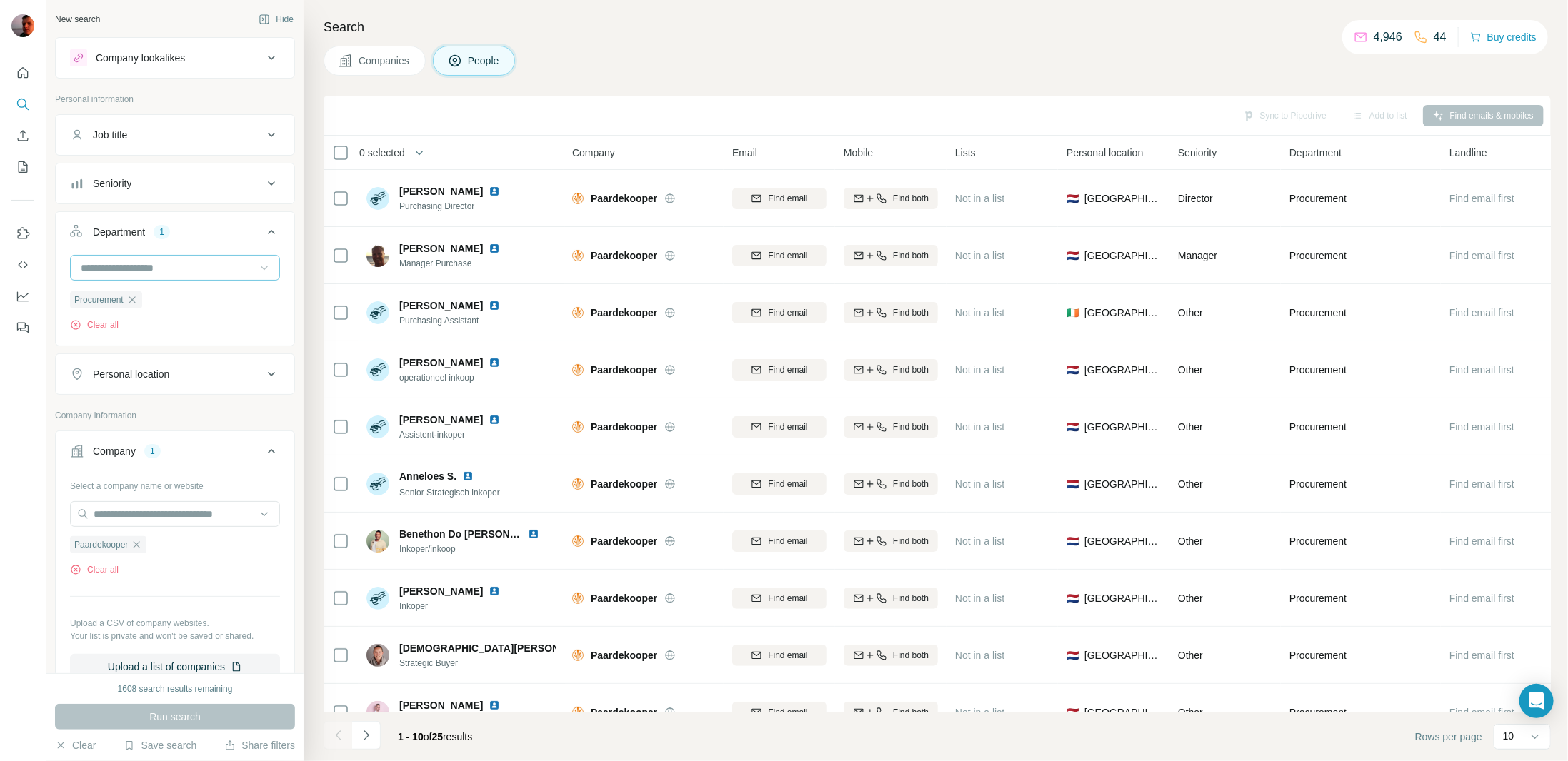
click at [261, 267] on icon at bounding box center [264, 269] width 7 height 5
click at [139, 323] on div "Board" at bounding box center [169, 323] width 176 height 14
click at [230, 716] on button "Run search" at bounding box center [174, 717] width 240 height 26
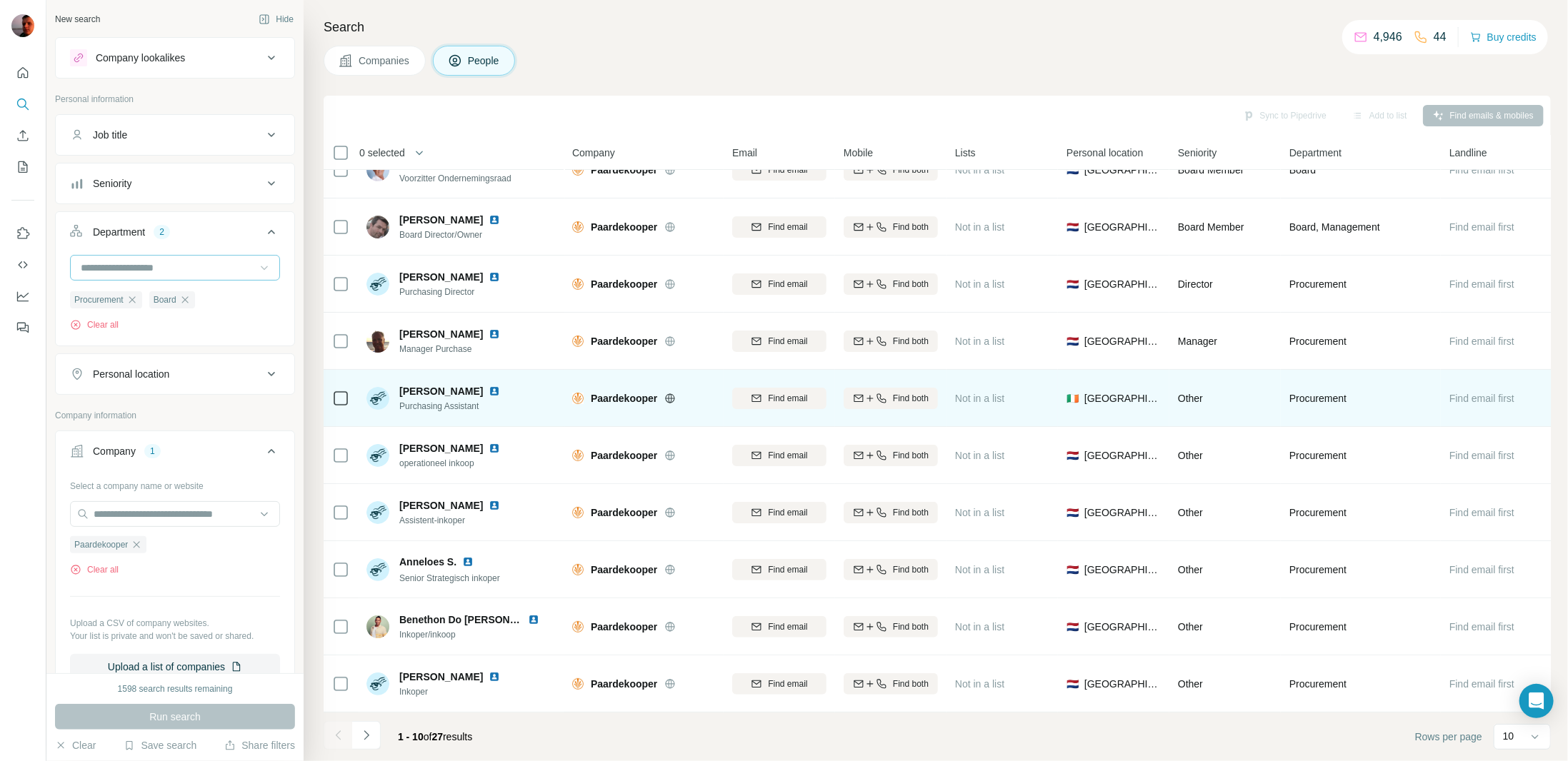
scroll to position [35, 0]
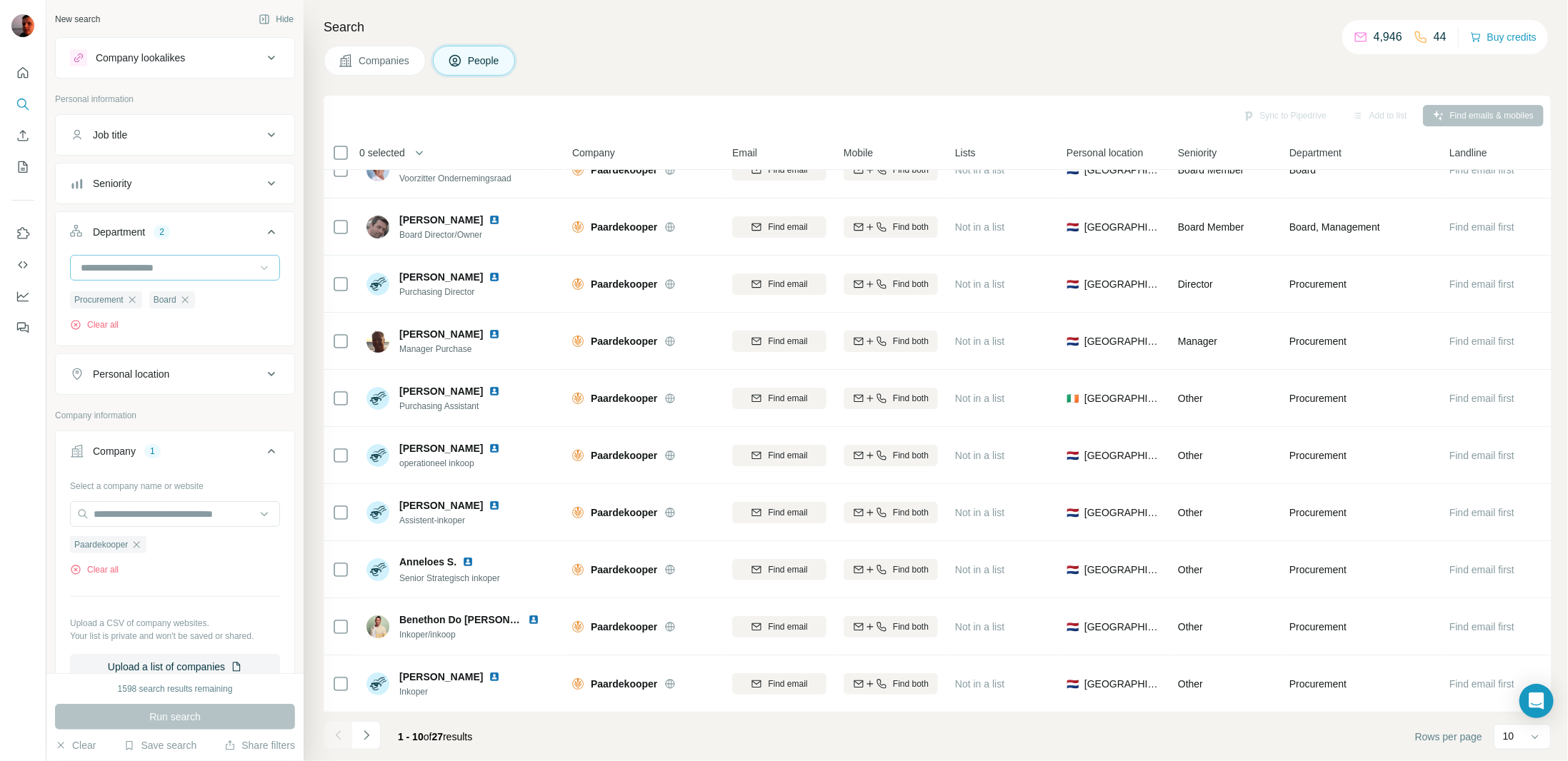
click at [364, 738] on icon "Navigate to next page" at bounding box center [366, 735] width 14 height 14
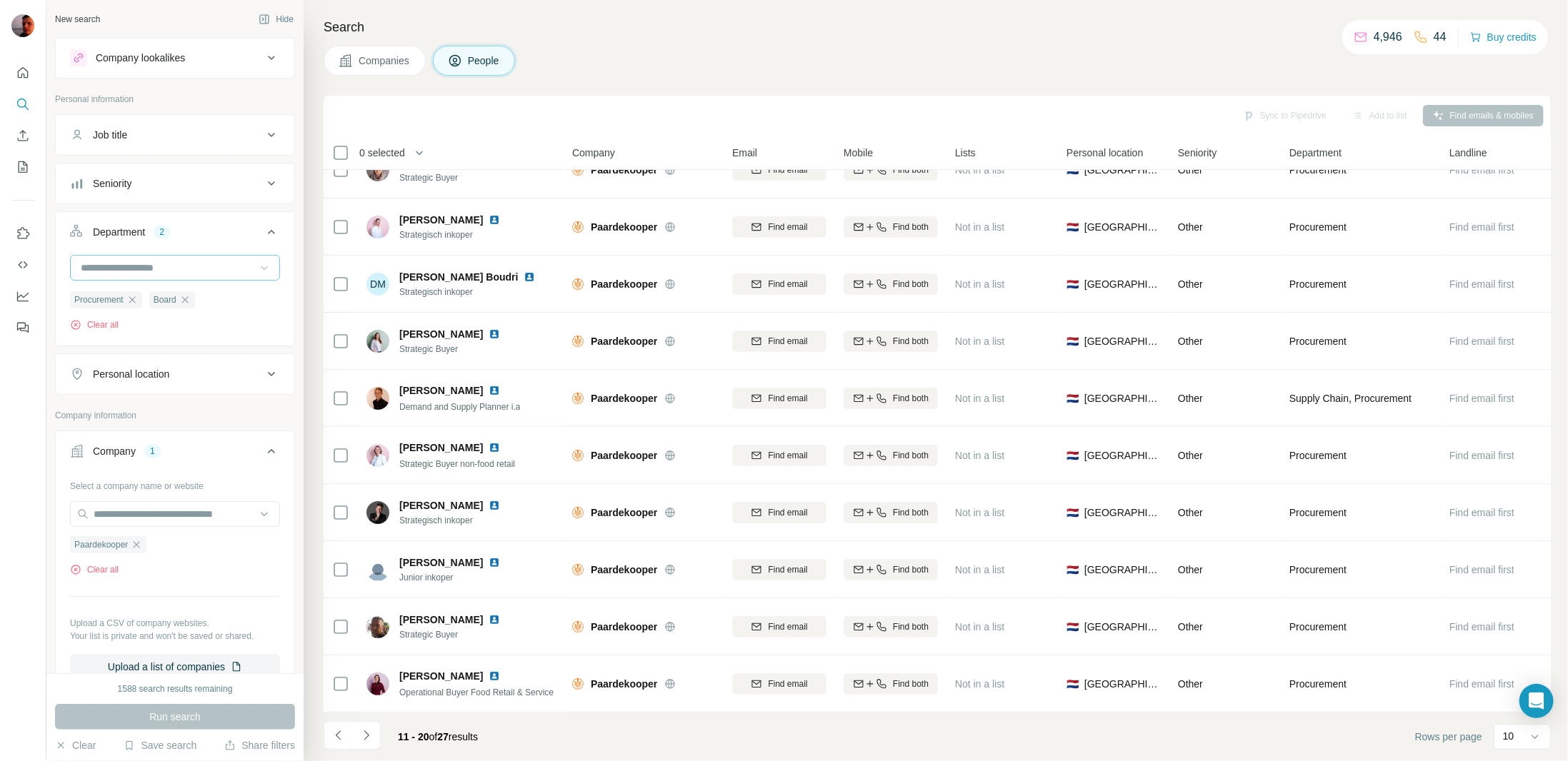
click at [365, 735] on icon "Navigate to next page" at bounding box center [366, 735] width 14 height 14
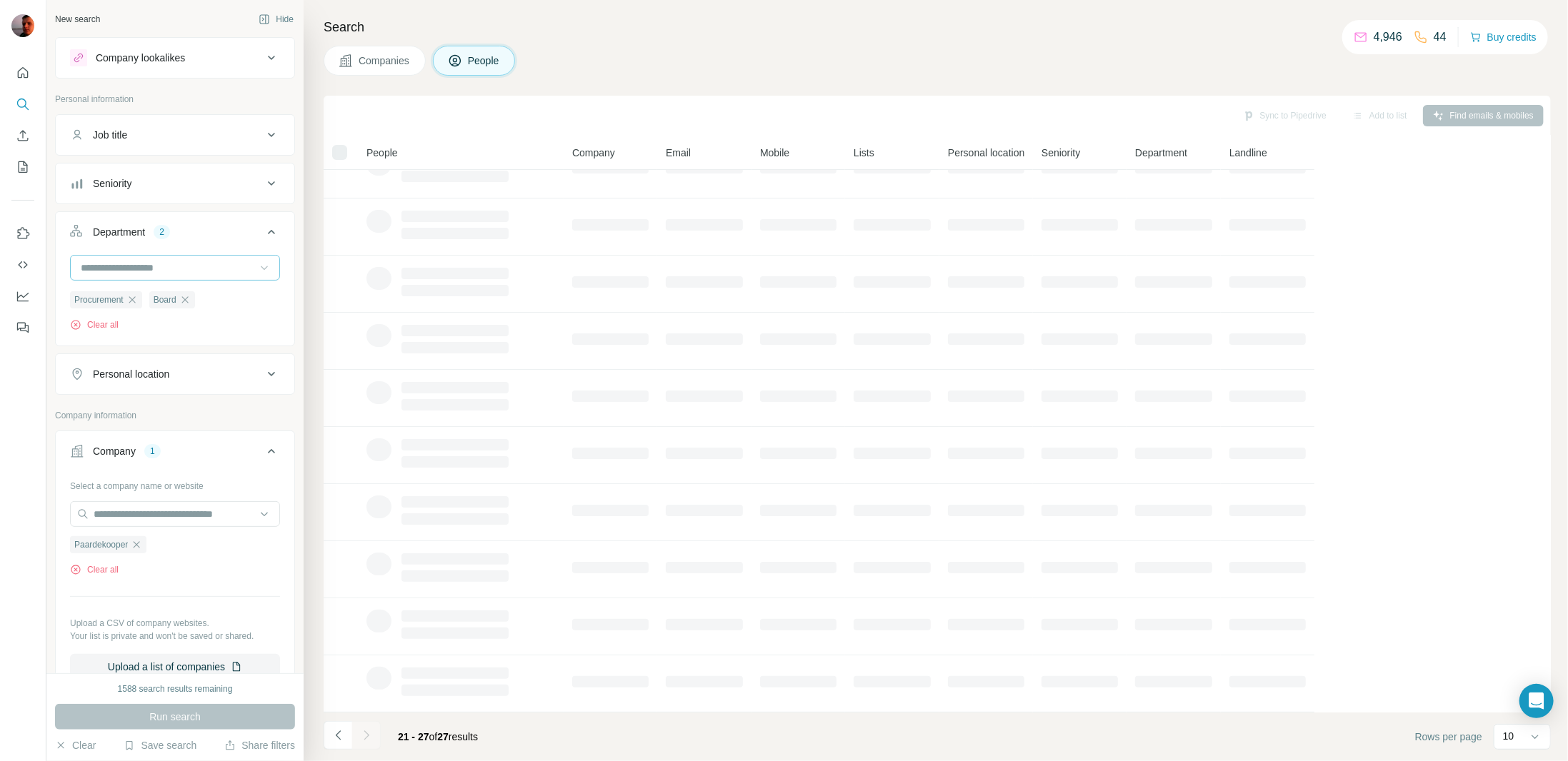
scroll to position [0, 0]
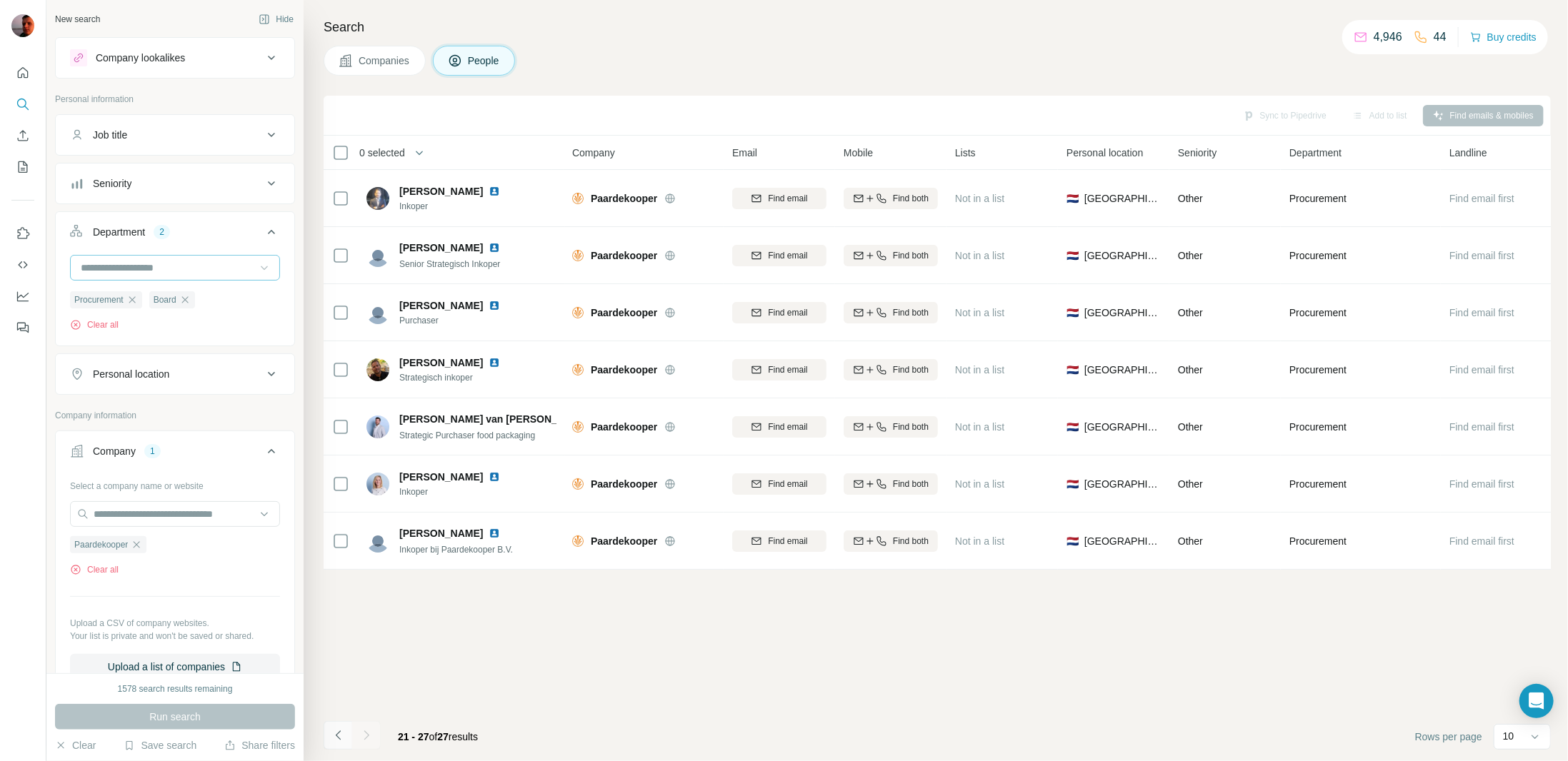
click at [334, 731] on icon "Navigate to previous page" at bounding box center [338, 735] width 14 height 14
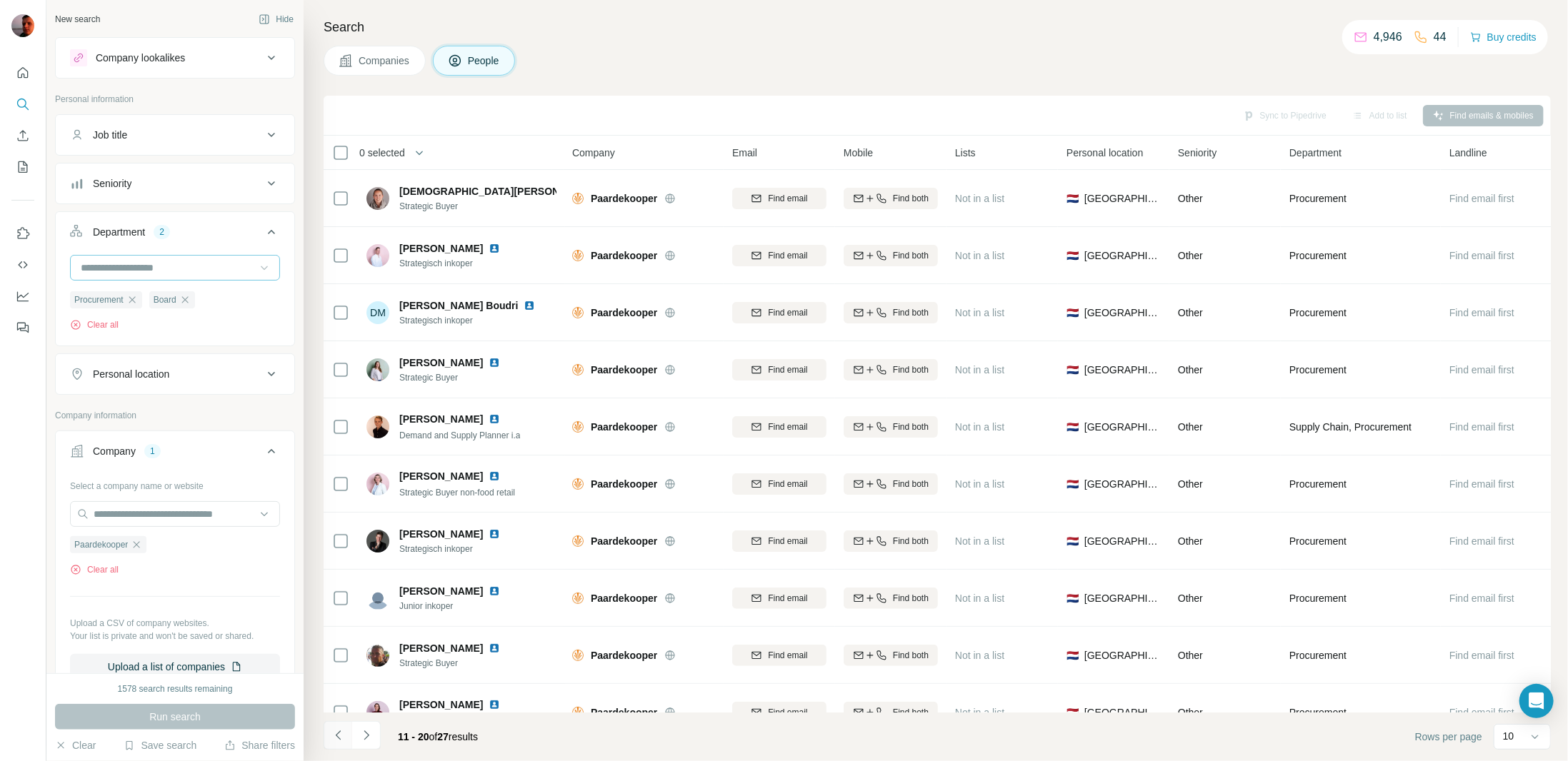
click at [335, 731] on icon "Navigate to previous page" at bounding box center [338, 735] width 14 height 14
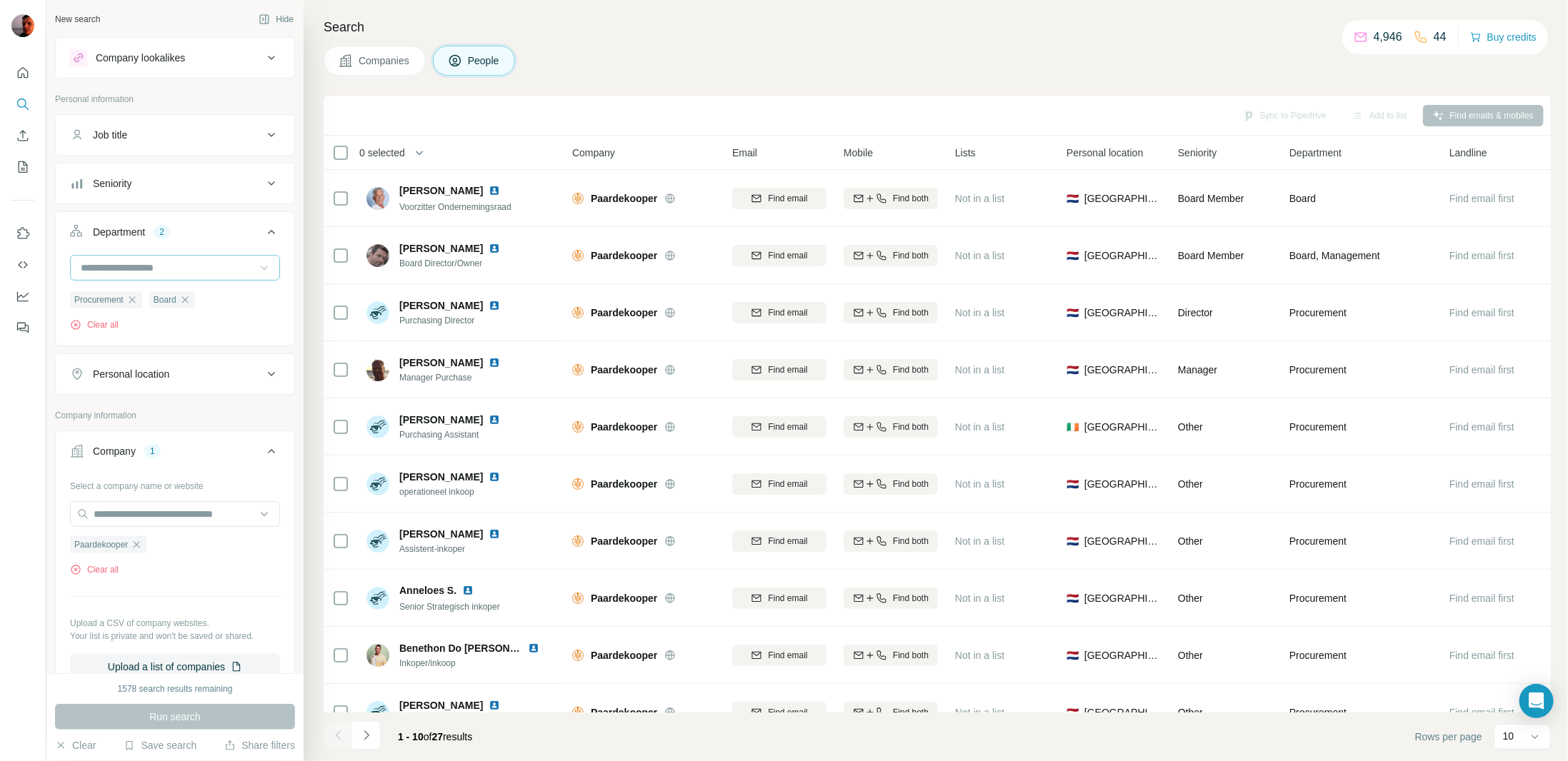
click at [336, 731] on div at bounding box center [338, 736] width 29 height 29
